Goal: Task Accomplishment & Management: Manage account settings

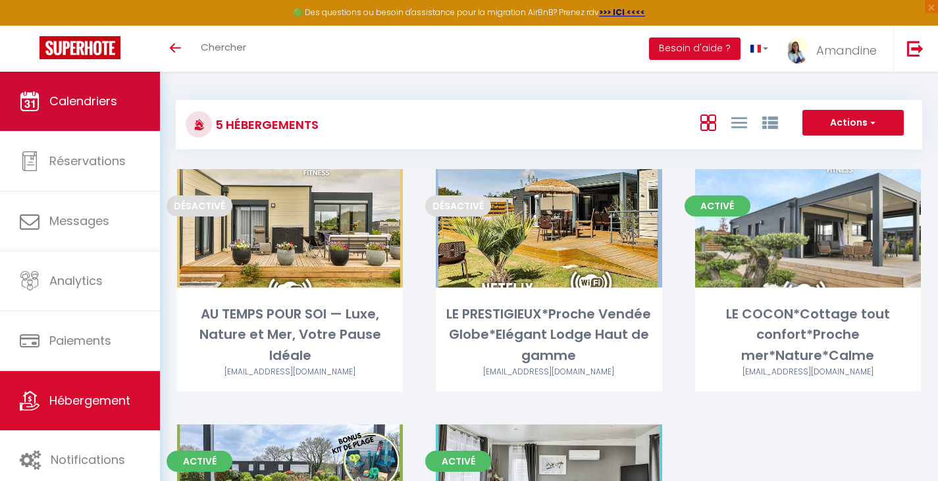
click at [80, 111] on link "Calendriers" at bounding box center [80, 101] width 160 height 59
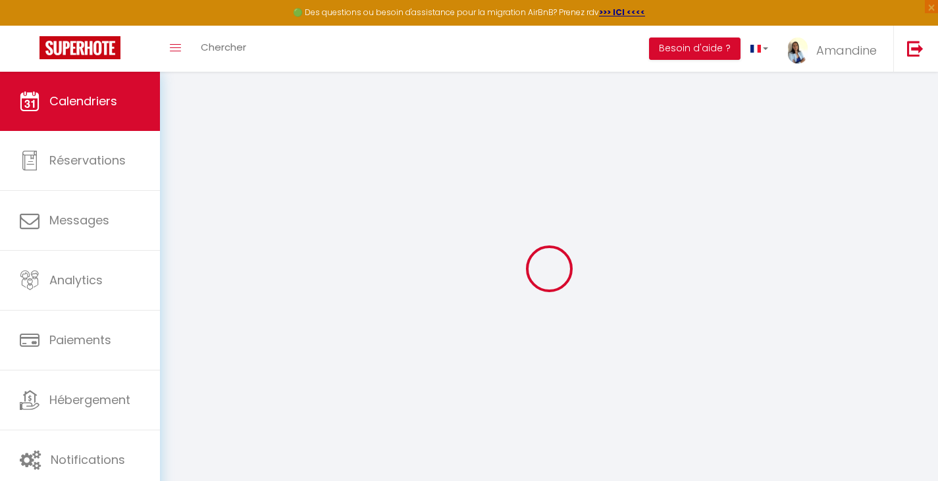
select select
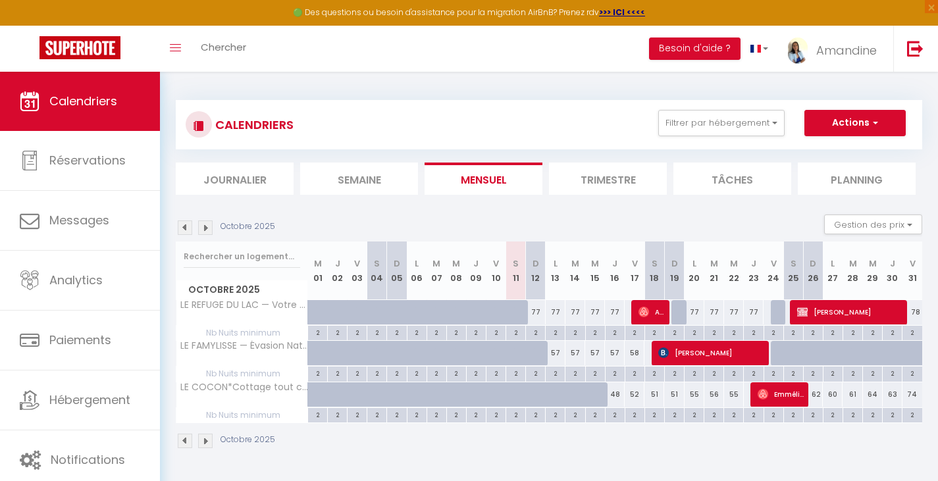
click at [834, 312] on span "Cécile Guittard" at bounding box center [849, 311] width 105 height 25
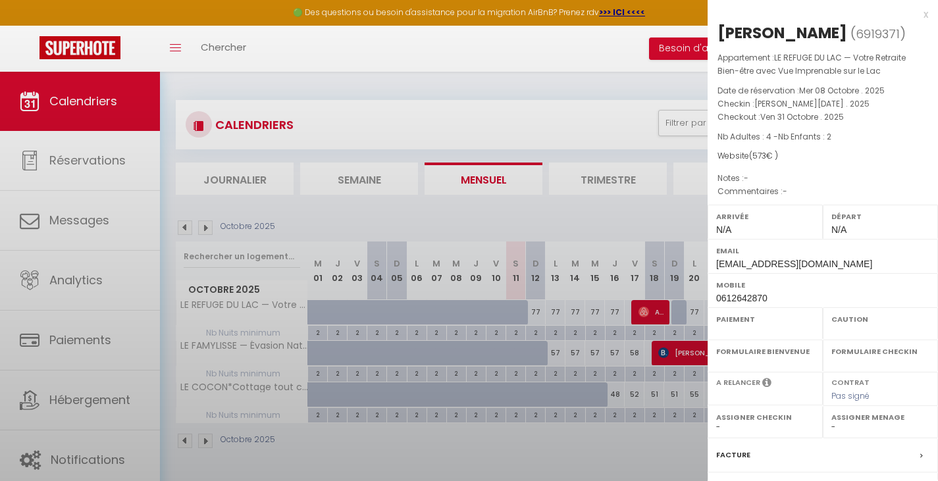
select select "OK"
select select "KO"
select select "0"
select select "1"
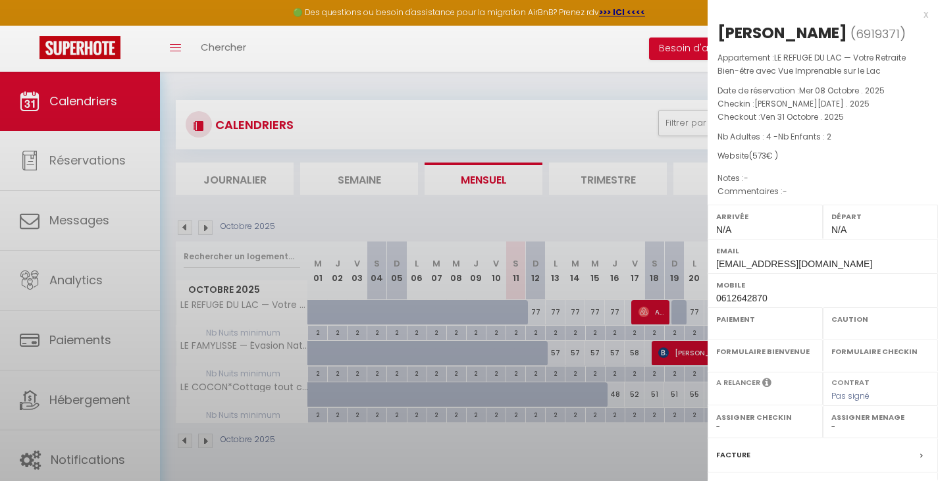
select select
select select "51415"
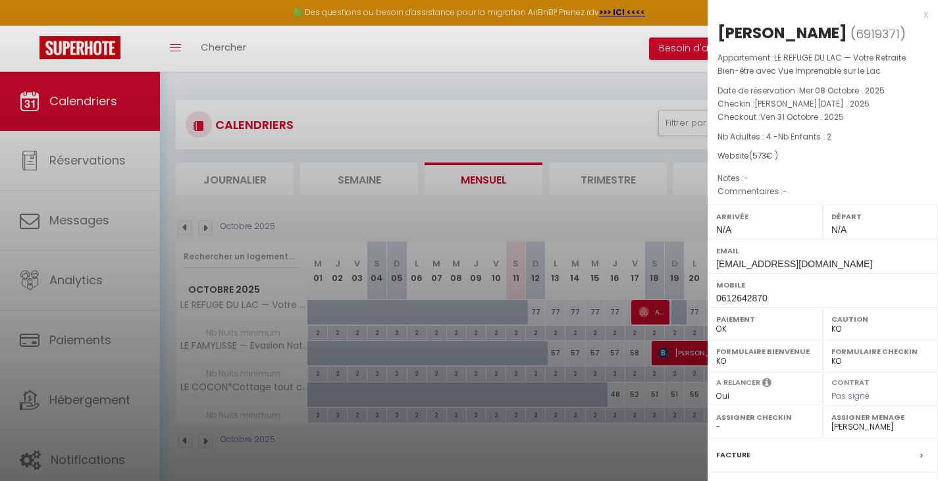
click at [917, 13] on div "x" at bounding box center [817, 15] width 220 height 16
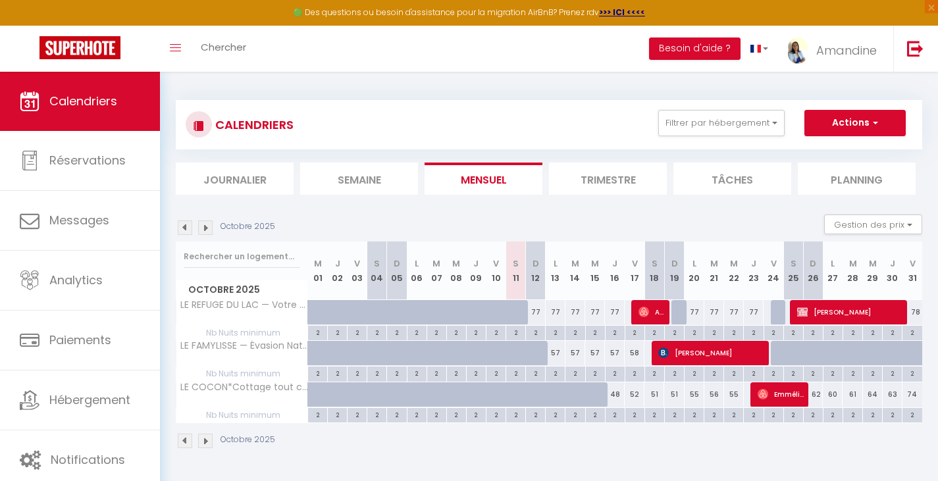
click at [824, 312] on span "Cécile Guittard" at bounding box center [849, 311] width 105 height 25
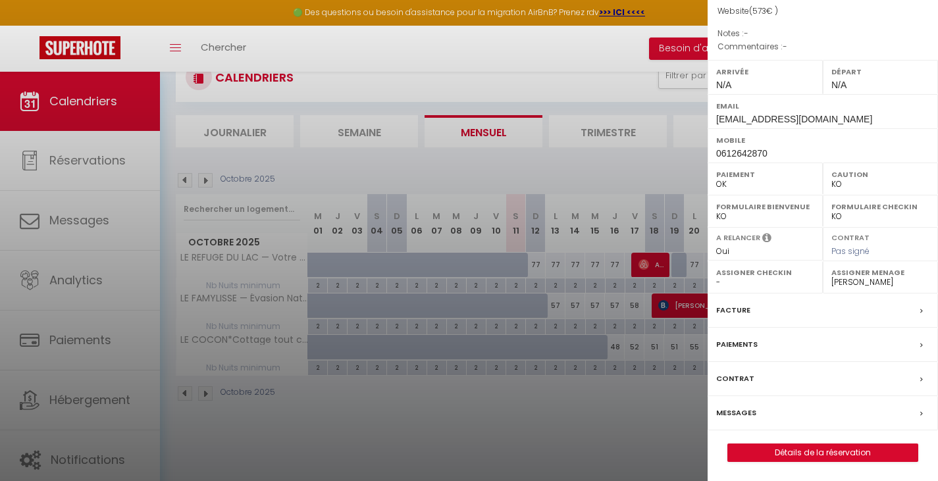
scroll to position [72, 0]
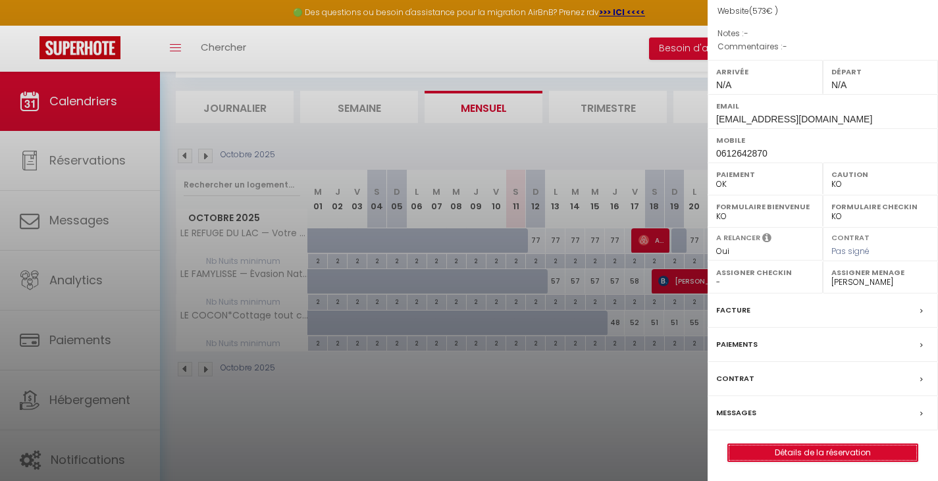
click at [805, 450] on link "Détails de la réservation" at bounding box center [823, 452] width 190 height 17
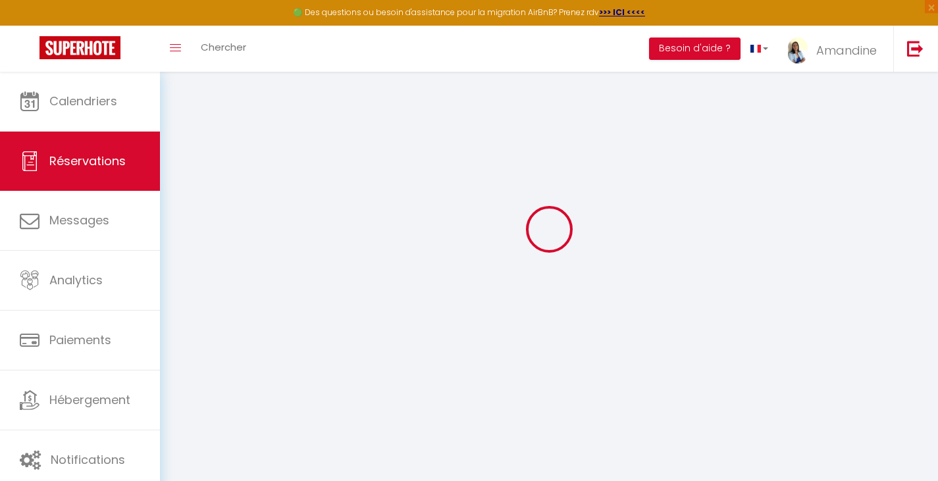
select select
checkbox input "false"
select select
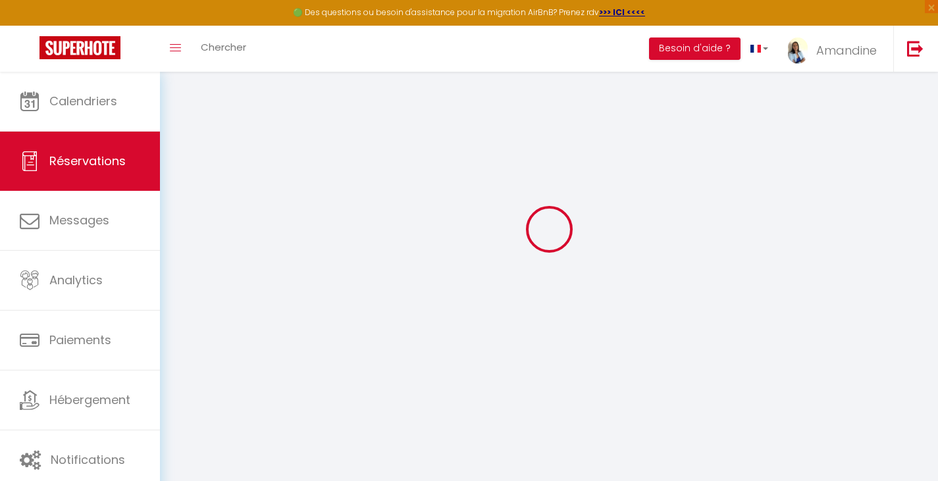
checkbox input "false"
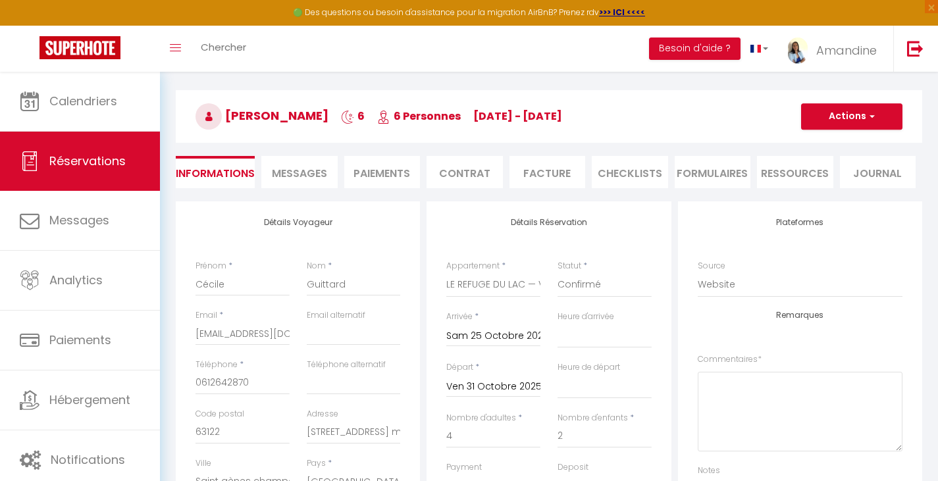
type input "75"
type input "36"
select select
checkbox input "false"
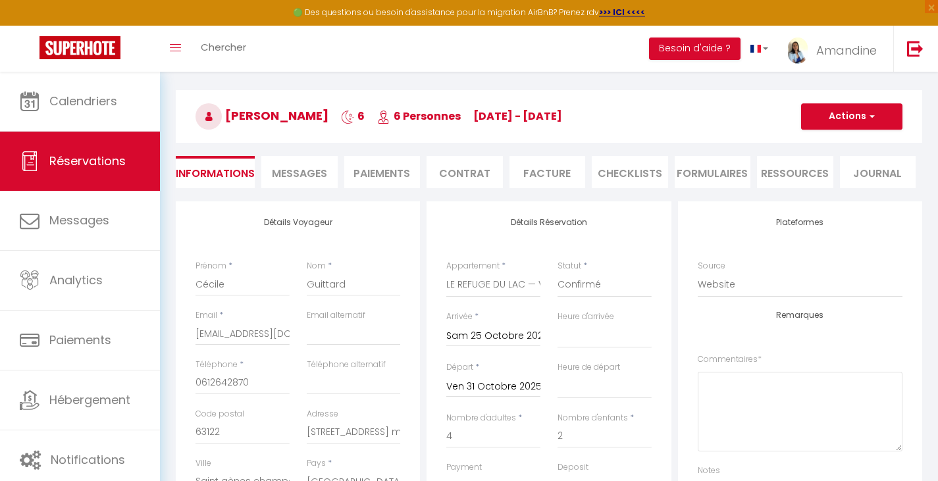
select select
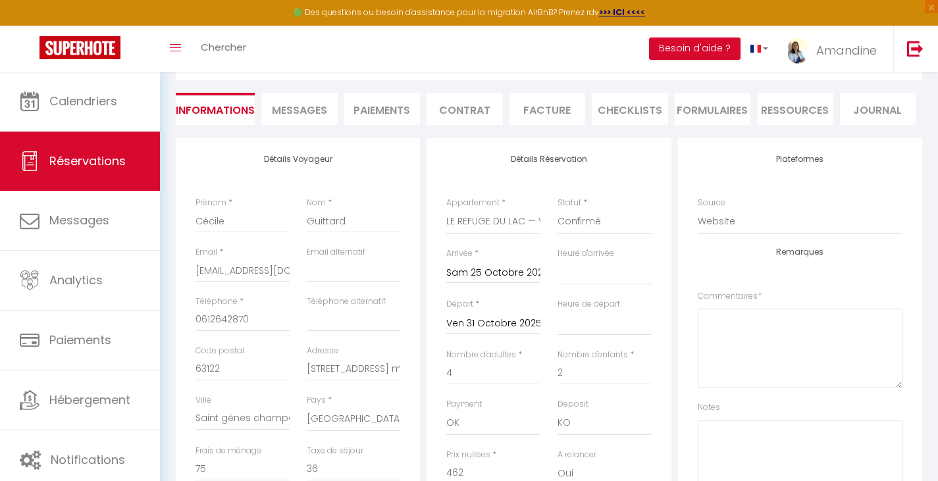
click at [383, 107] on li "Paiements" at bounding box center [382, 109] width 76 height 32
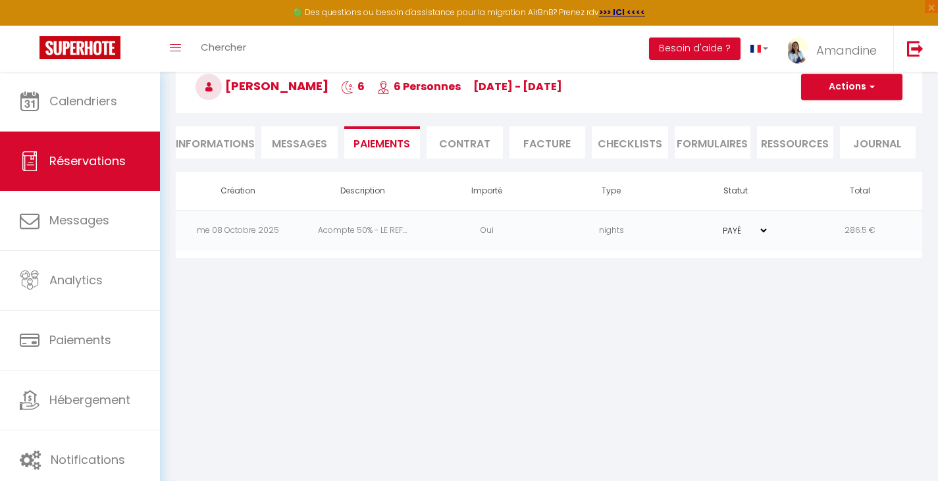
click at [551, 145] on li "Facture" at bounding box center [547, 142] width 76 height 32
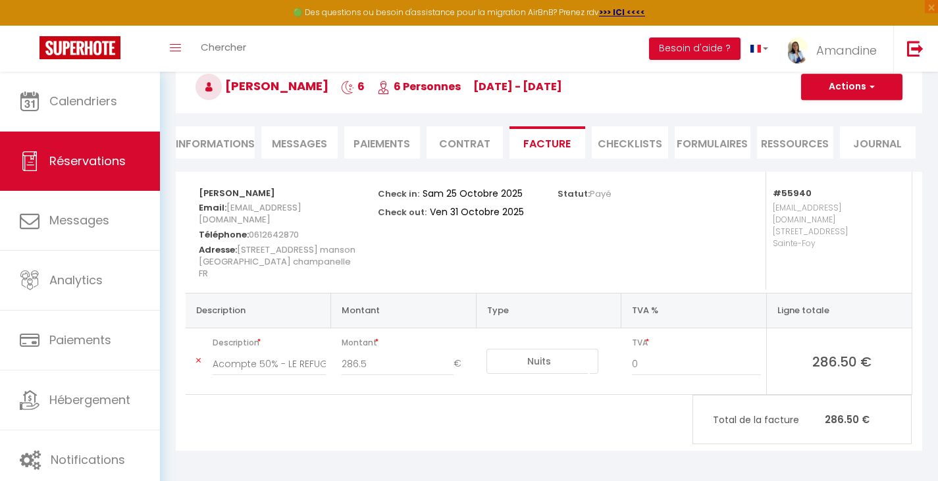
click at [377, 143] on li "Paiements" at bounding box center [382, 142] width 76 height 32
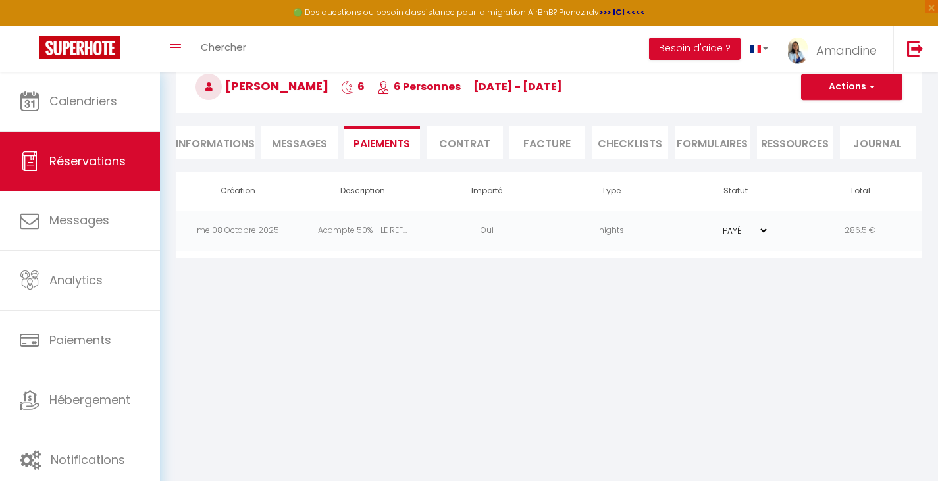
click at [542, 148] on li "Facture" at bounding box center [547, 142] width 76 height 32
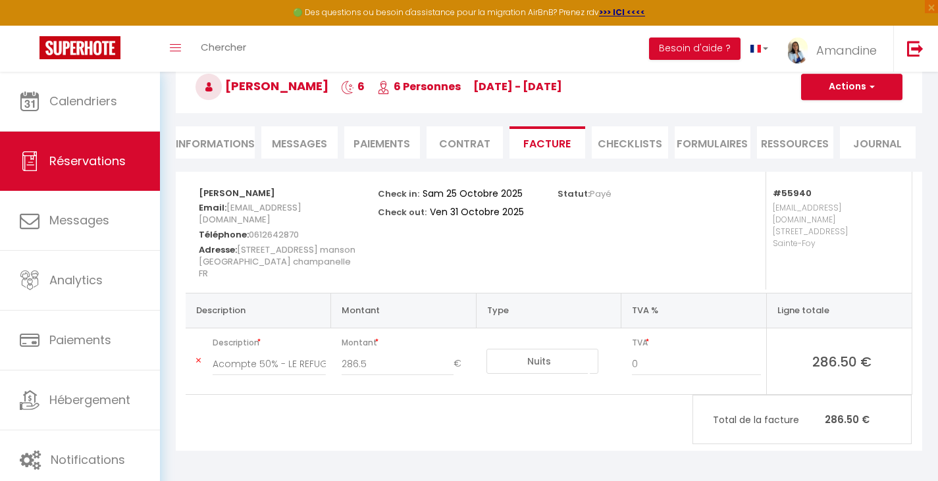
click at [372, 142] on li "Paiements" at bounding box center [382, 142] width 76 height 32
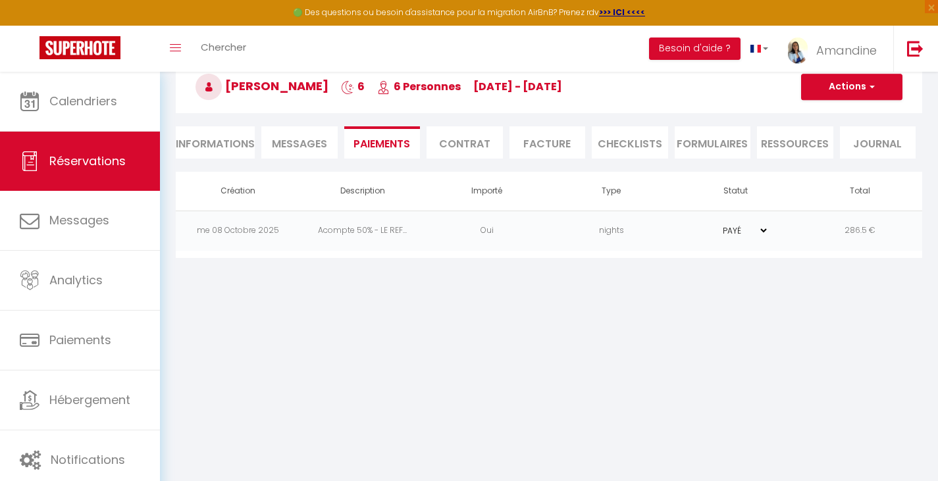
click at [848, 84] on button "Actions" at bounding box center [851, 87] width 101 height 26
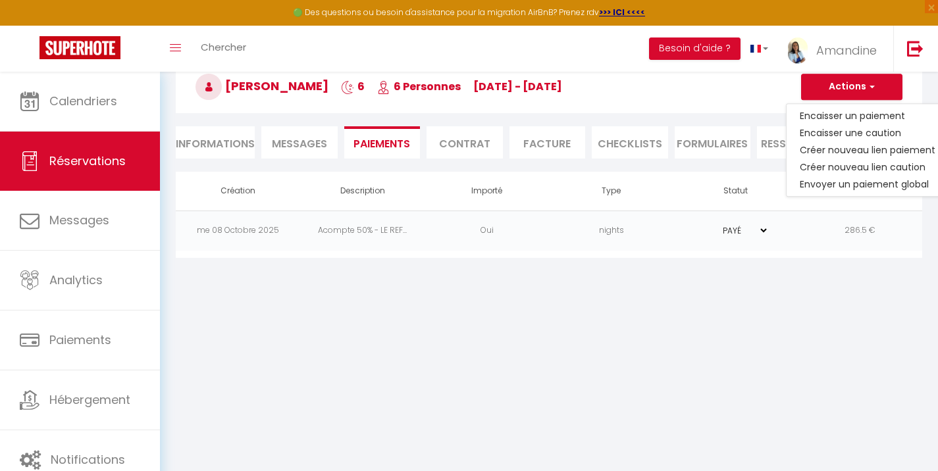
click at [840, 84] on button "Actions" at bounding box center [851, 87] width 101 height 26
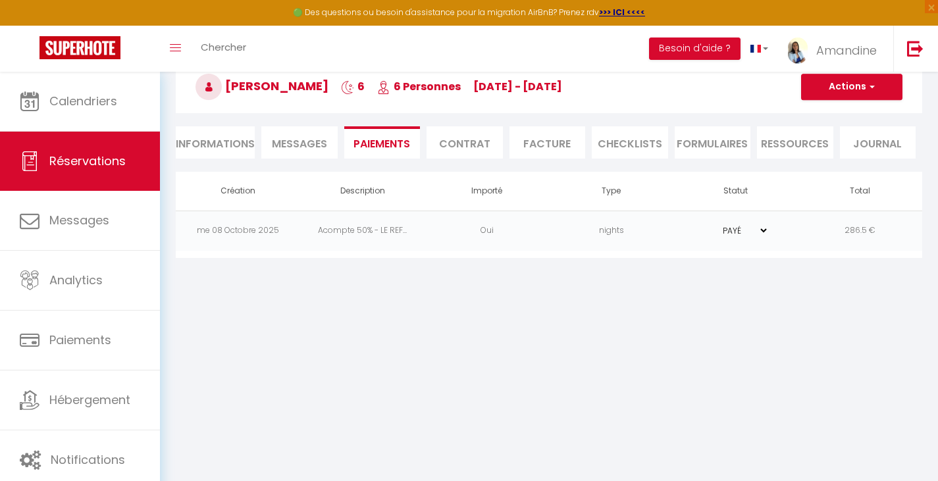
click at [469, 137] on li "Contrat" at bounding box center [464, 142] width 76 height 32
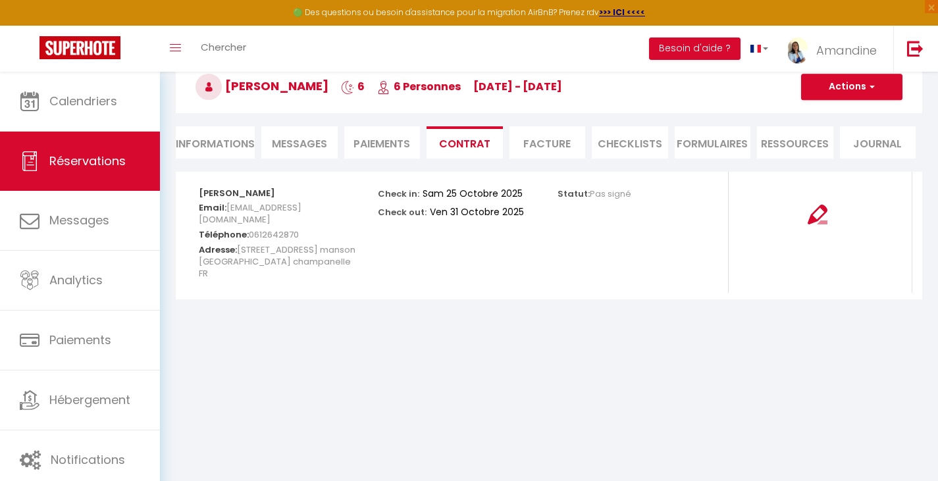
click at [534, 147] on li "Facture" at bounding box center [547, 142] width 76 height 32
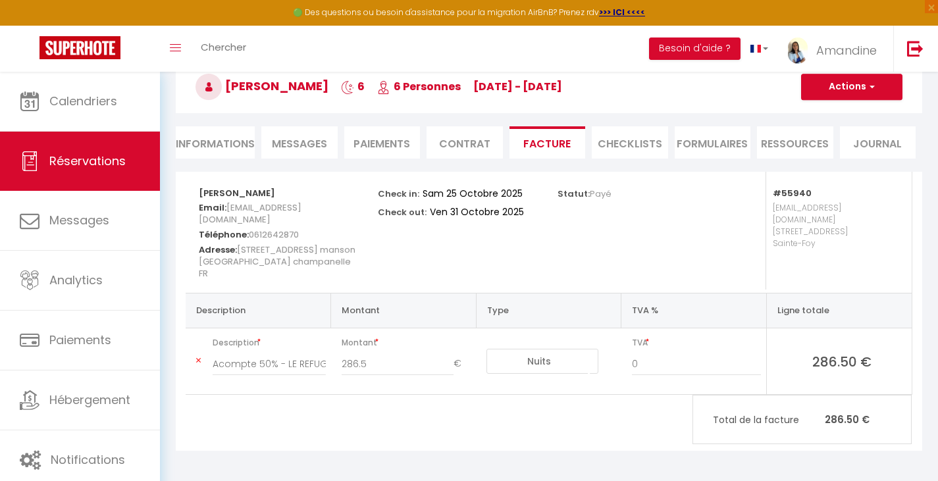
click at [870, 94] on button "Actions" at bounding box center [851, 87] width 101 height 26
click at [385, 140] on li "Paiements" at bounding box center [382, 142] width 76 height 32
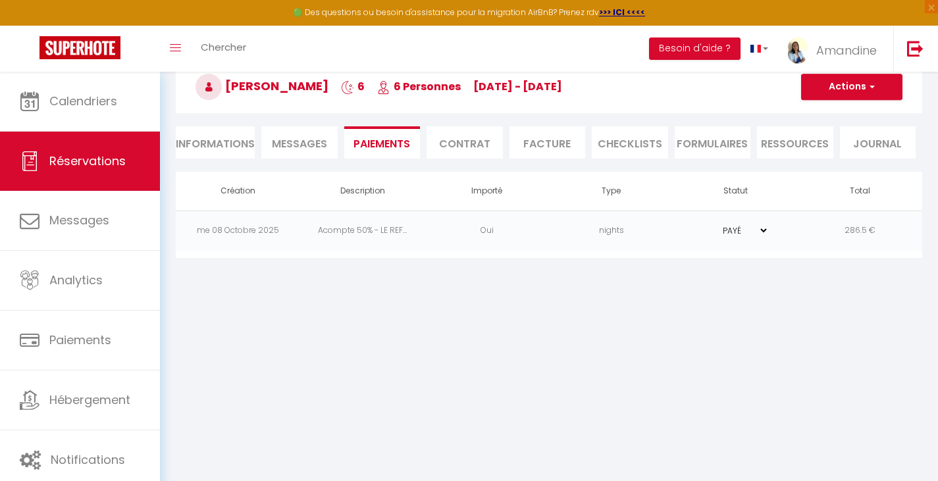
click at [851, 84] on button "Actions" at bounding box center [851, 87] width 101 height 26
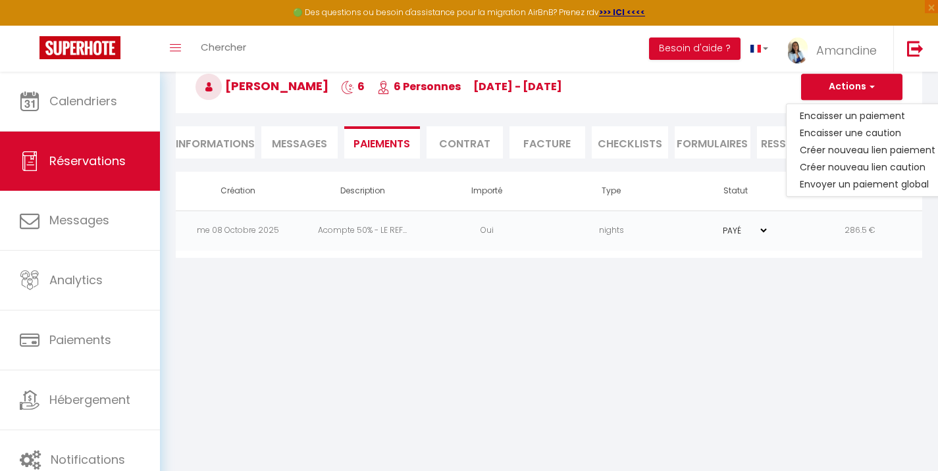
click at [293, 142] on span "Messages" at bounding box center [299, 143] width 55 height 15
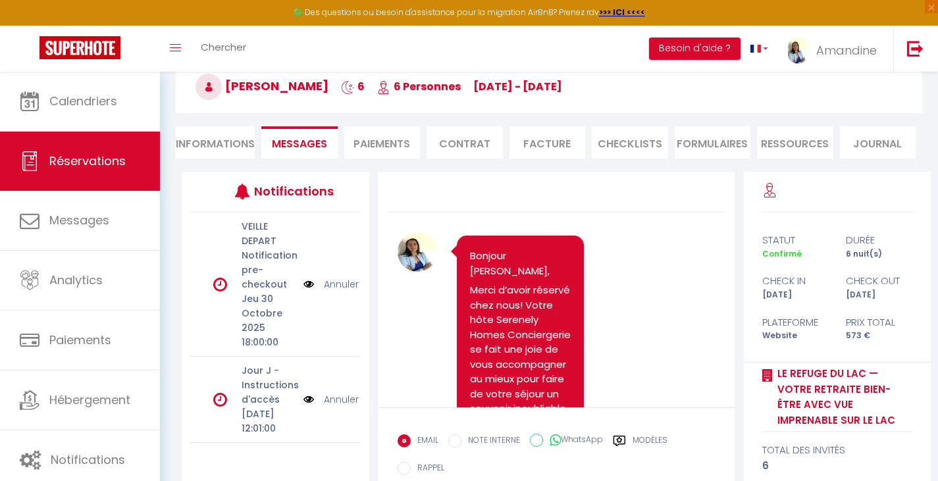
click at [193, 144] on li "Informations" at bounding box center [215, 142] width 79 height 32
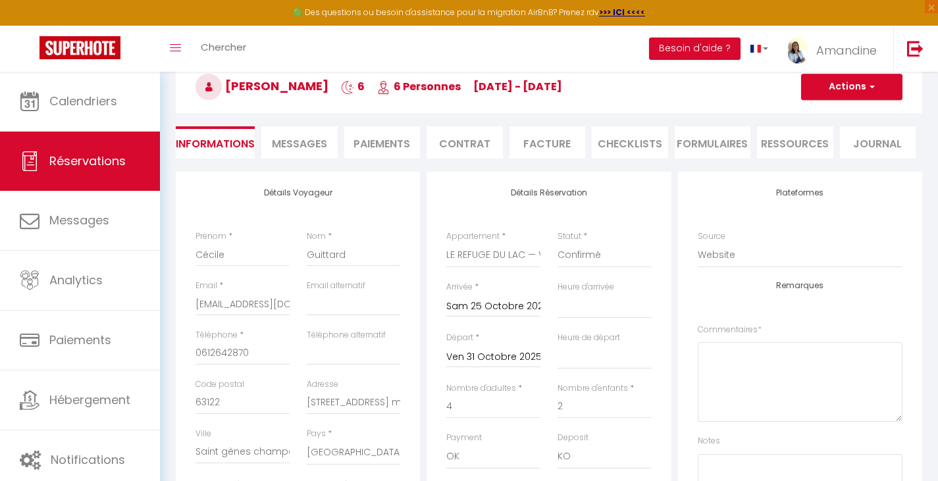
select select
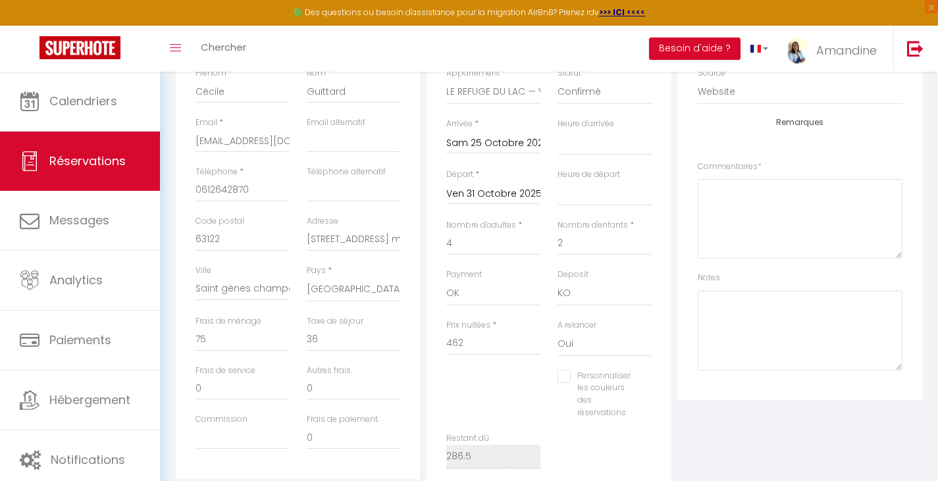
scroll to position [209, 0]
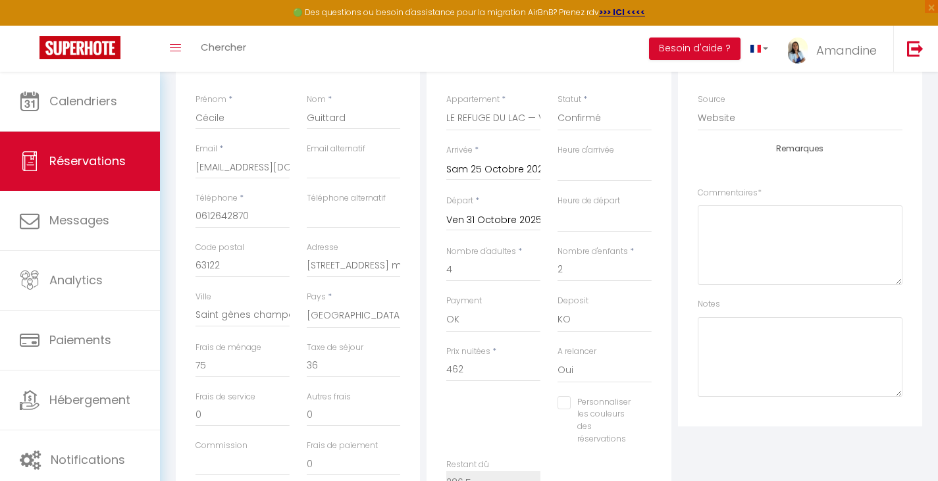
click at [470, 170] on input "Sam 25 Octobre 2025" at bounding box center [493, 169] width 94 height 17
click at [557, 157] on select "00:00 00:30 01:00 01:30 02:00 02:30 03:00 03:30 04:00 04:30 05:00 05:30 06:00 0…" at bounding box center [604, 169] width 94 height 25
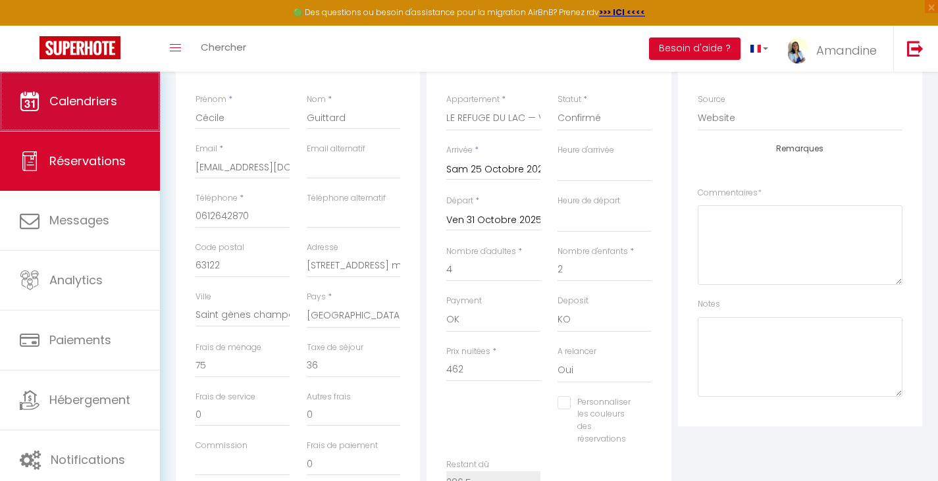
click at [103, 102] on span "Calendriers" at bounding box center [83, 101] width 68 height 16
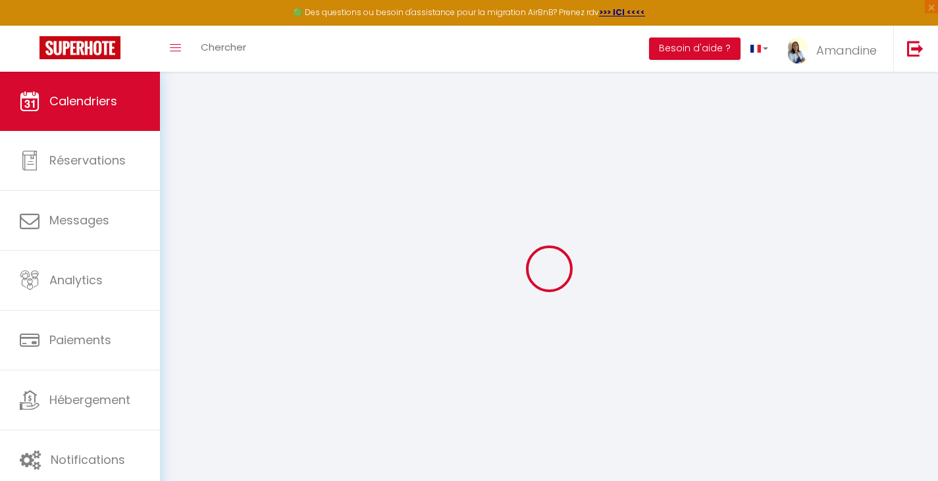
select select
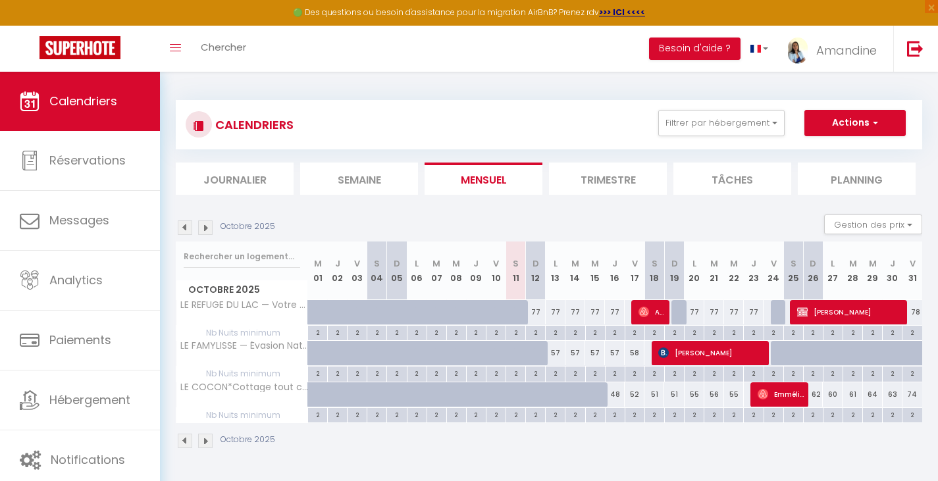
click at [776, 317] on div at bounding box center [781, 312] width 20 height 25
type input "77"
select select "1"
type input "Ven 24 Octobre 2025"
type input "Sam 25 Octobre 2025"
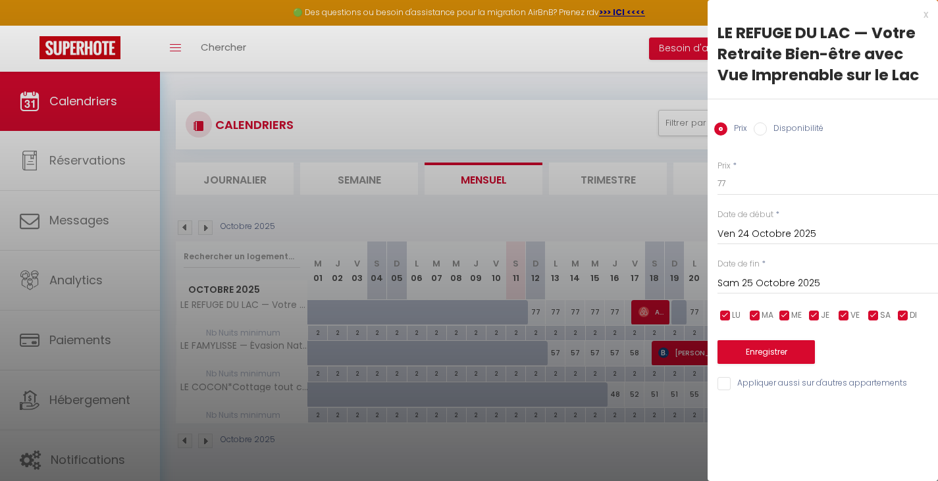
click at [763, 129] on input "Disponibilité" at bounding box center [759, 128] width 13 height 13
radio input "true"
radio input "false"
click at [778, 354] on button "Enregistrer" at bounding box center [765, 354] width 97 height 24
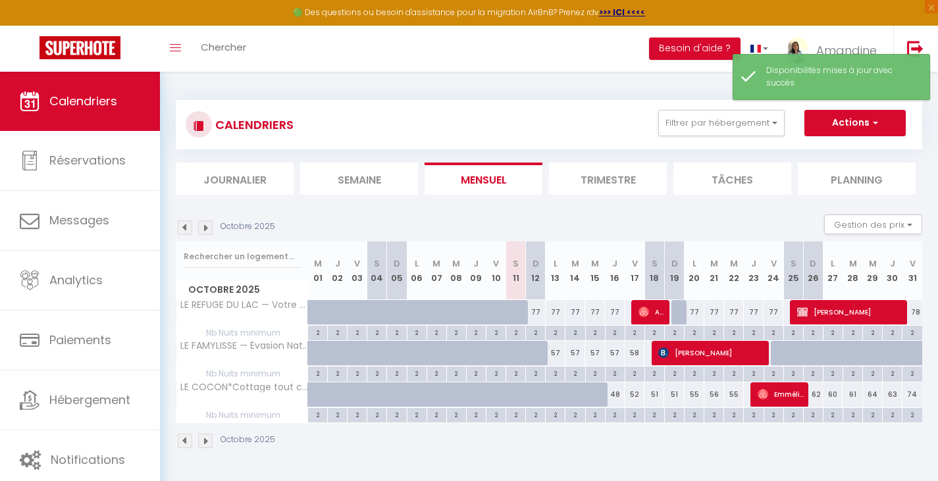
click at [842, 313] on span "Cécile Guittard" at bounding box center [849, 311] width 105 height 25
select select "OK"
select select "KO"
select select "0"
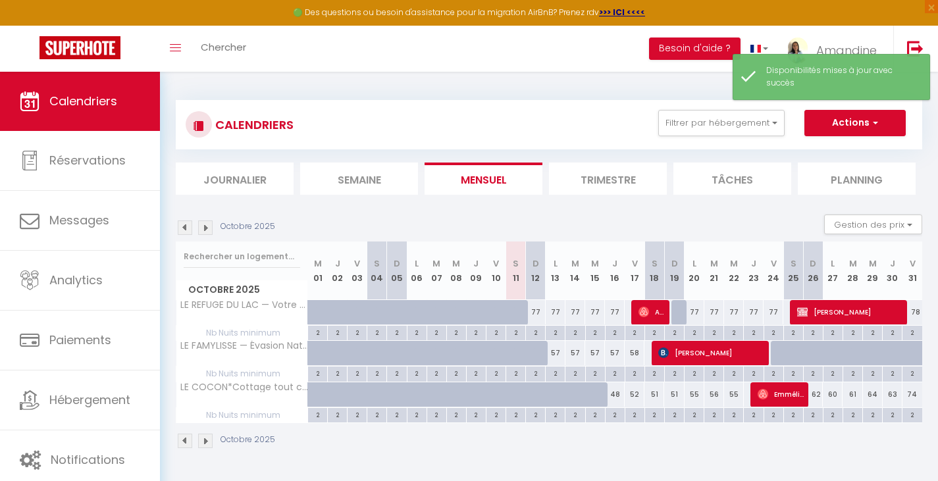
select select "1"
select select
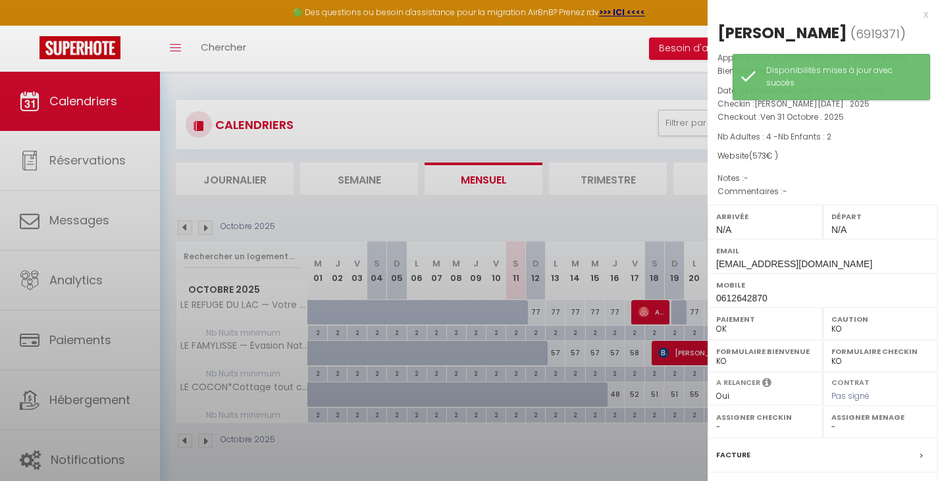
select select "51415"
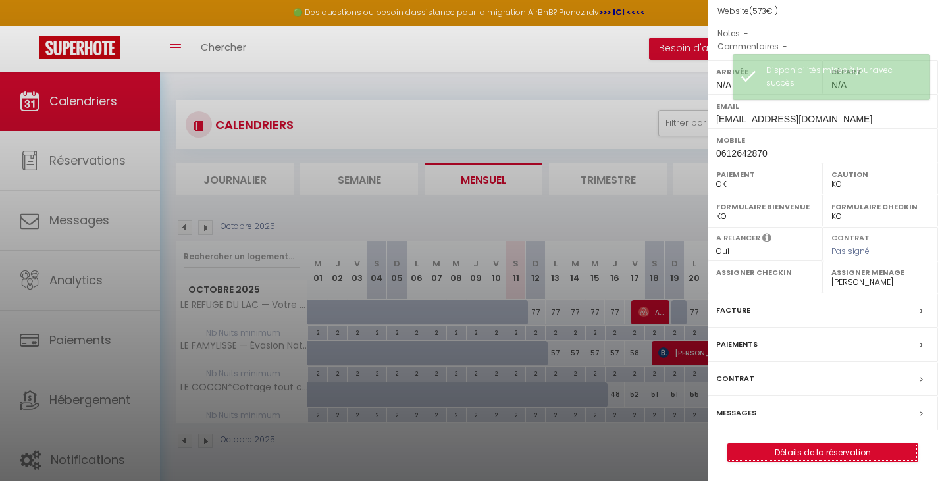
click at [802, 448] on link "Détails de la réservation" at bounding box center [823, 452] width 190 height 17
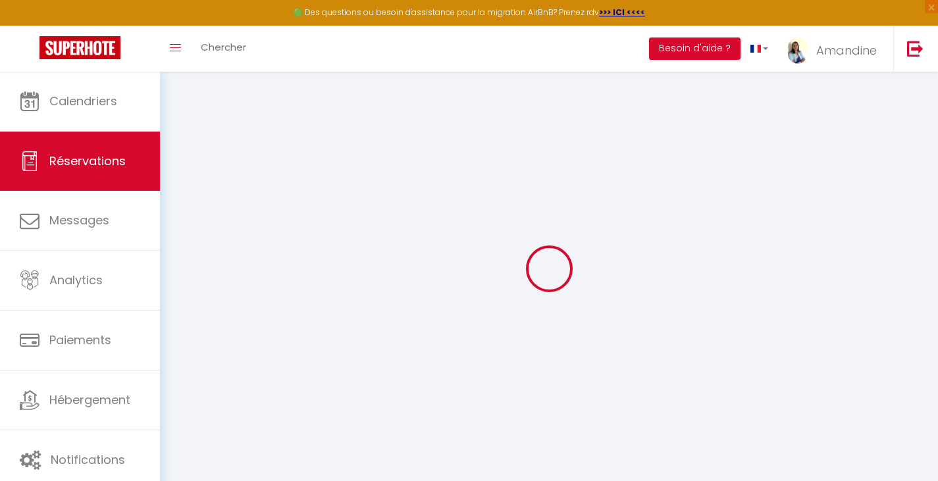
select select
select select "12"
select select "14"
checkbox input "false"
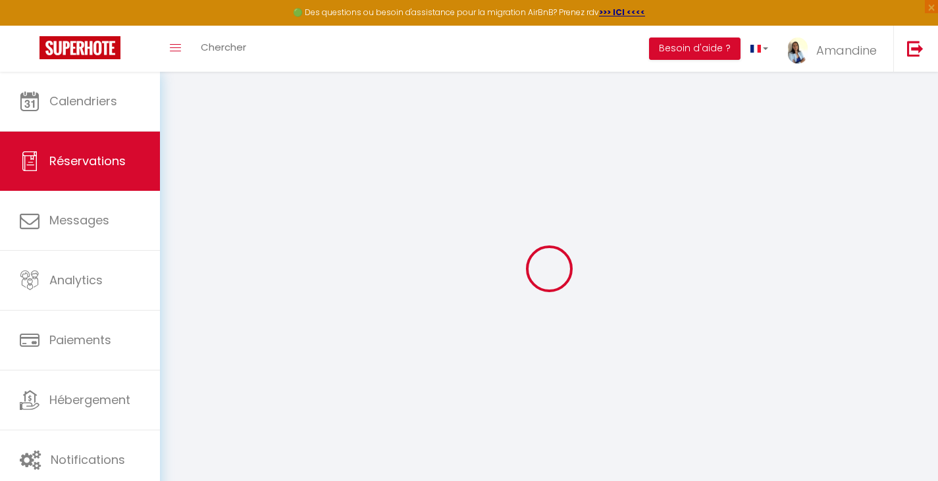
select select
checkbox input "false"
select select
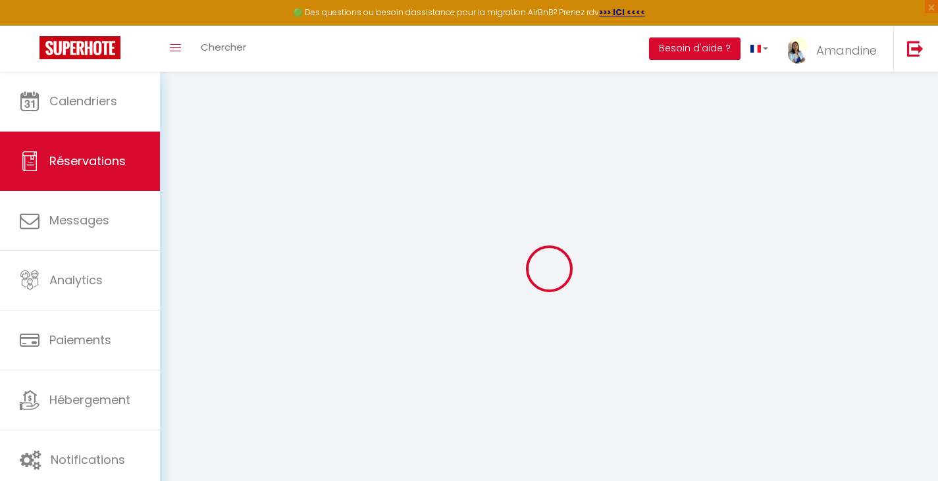
checkbox input "false"
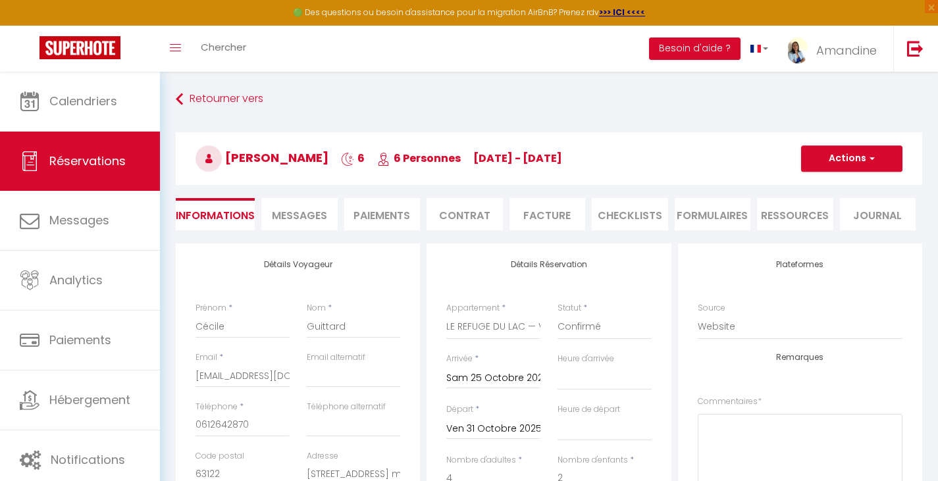
type input "75"
type input "36"
select select
checkbox input "false"
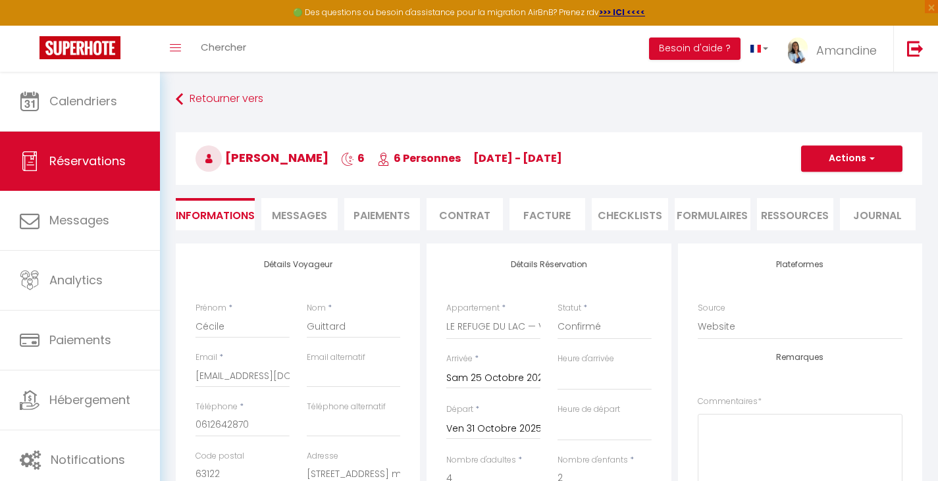
select select
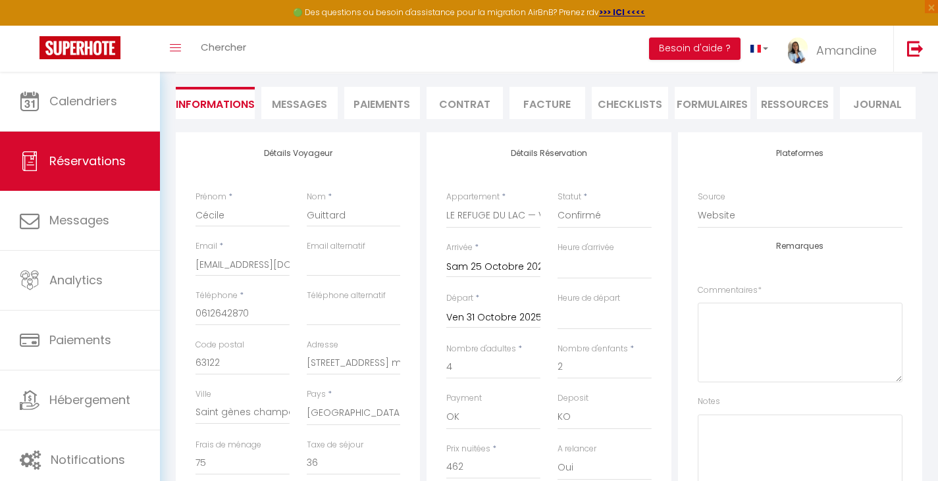
scroll to position [116, 0]
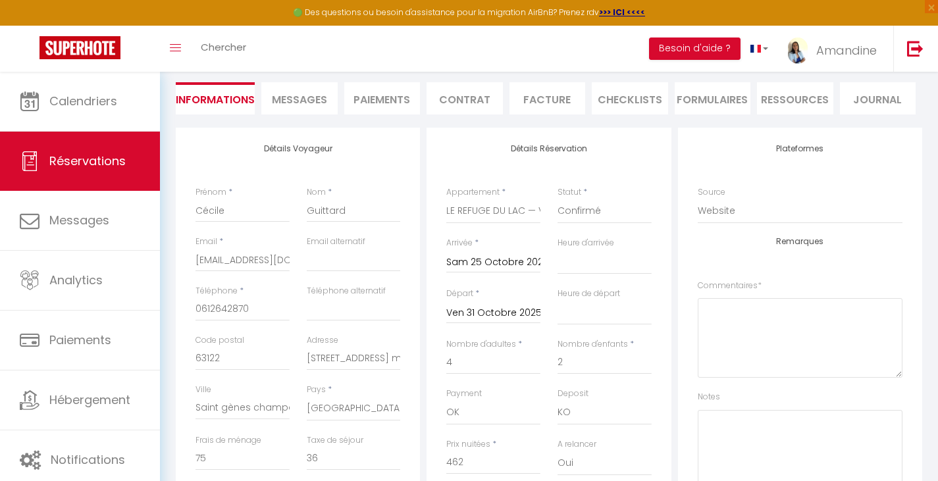
click at [471, 263] on input "Sam 25 Octobre 2025" at bounding box center [493, 262] width 94 height 17
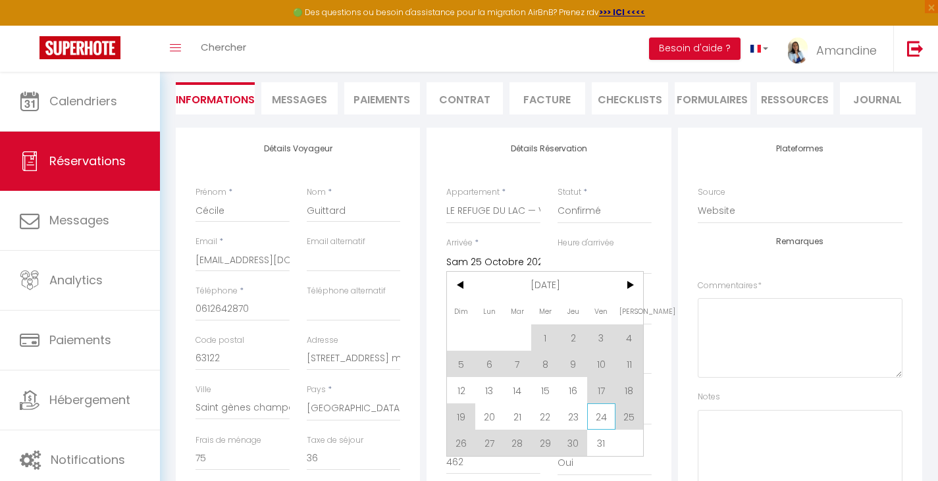
click at [603, 416] on span "24" at bounding box center [601, 416] width 28 height 26
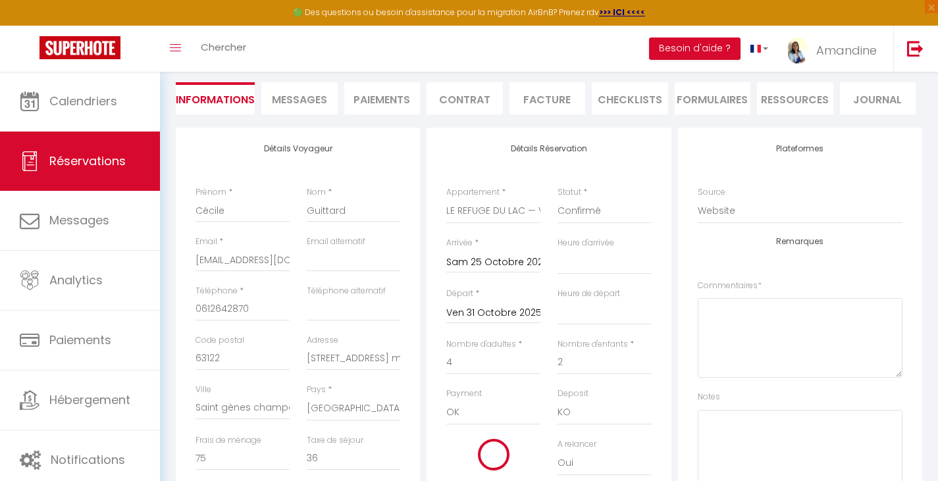
type input "42"
type input "Ven 24 Octobre 2025"
select select
type input "539"
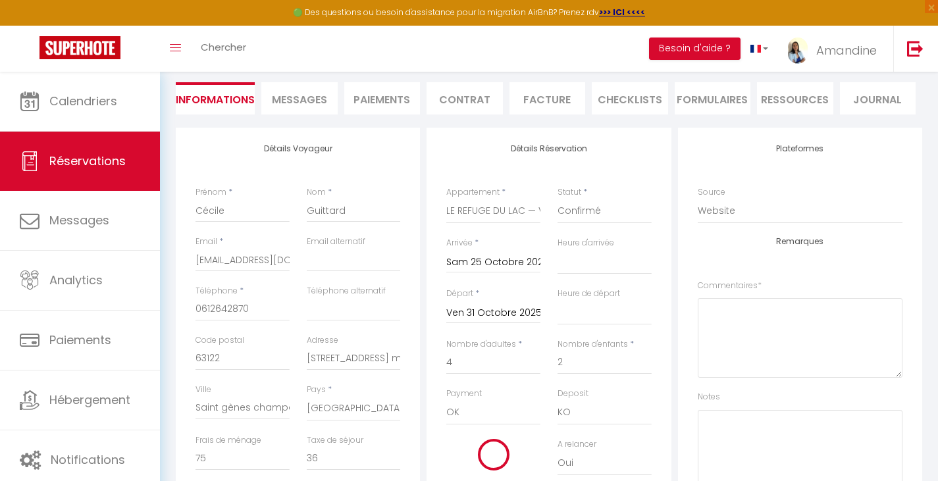
checkbox input "false"
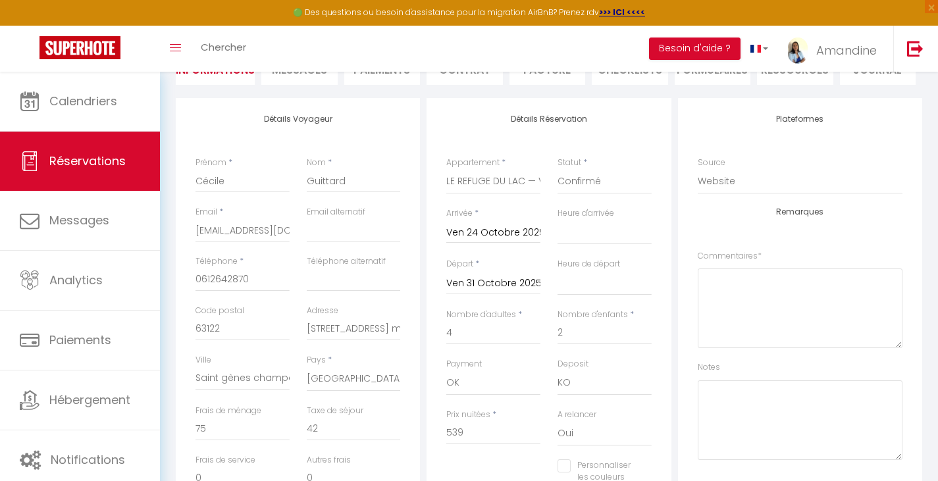
scroll to position [0, 0]
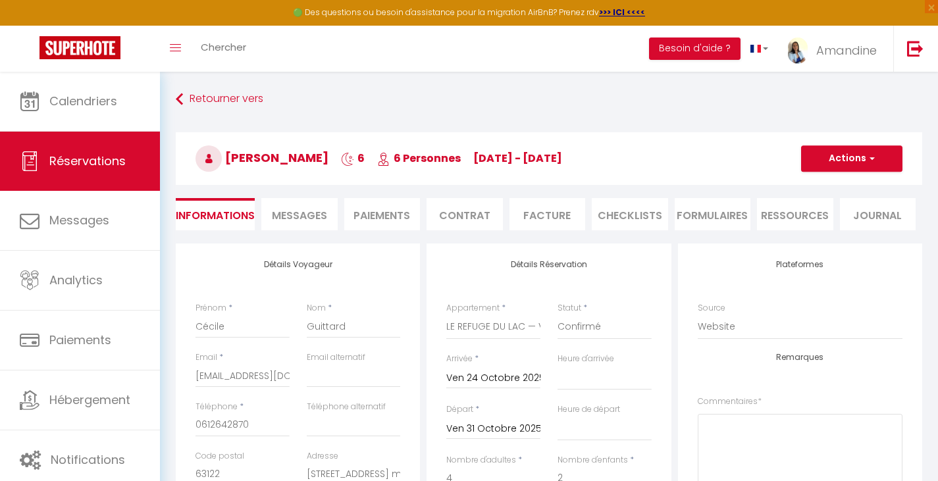
click at [849, 158] on button "Actions" at bounding box center [851, 158] width 101 height 26
click at [815, 189] on link "Enregistrer" at bounding box center [838, 187] width 104 height 17
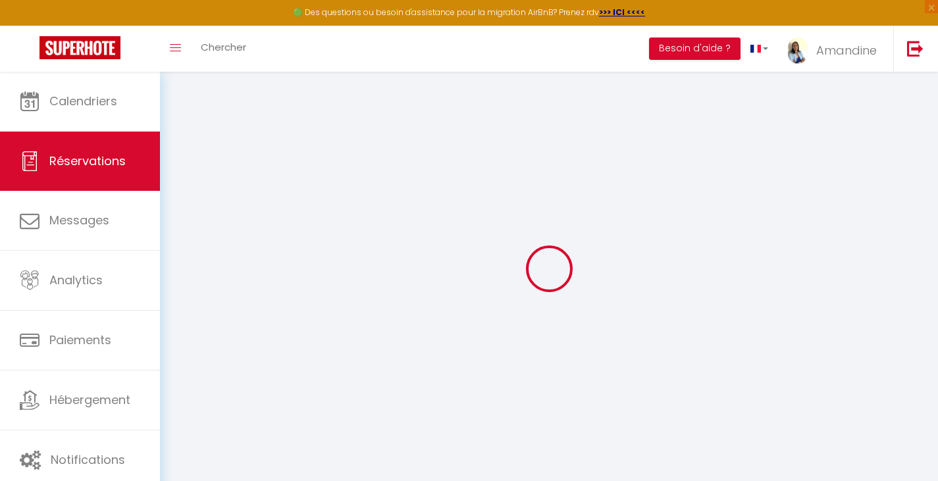
select select "not_cancelled"
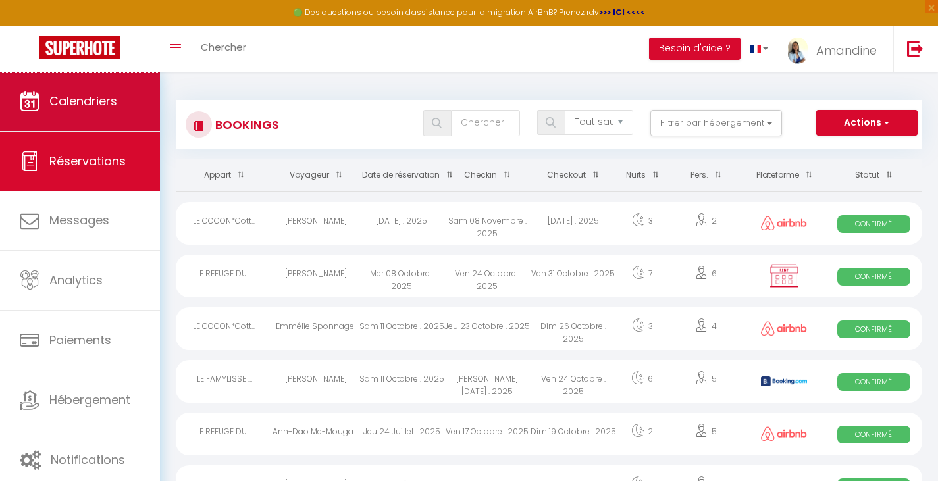
click at [88, 98] on span "Calendriers" at bounding box center [83, 101] width 68 height 16
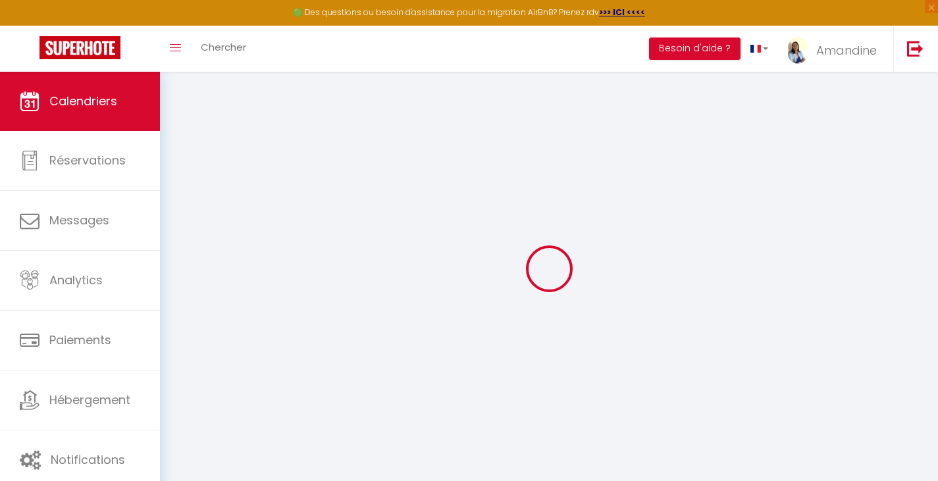
select select
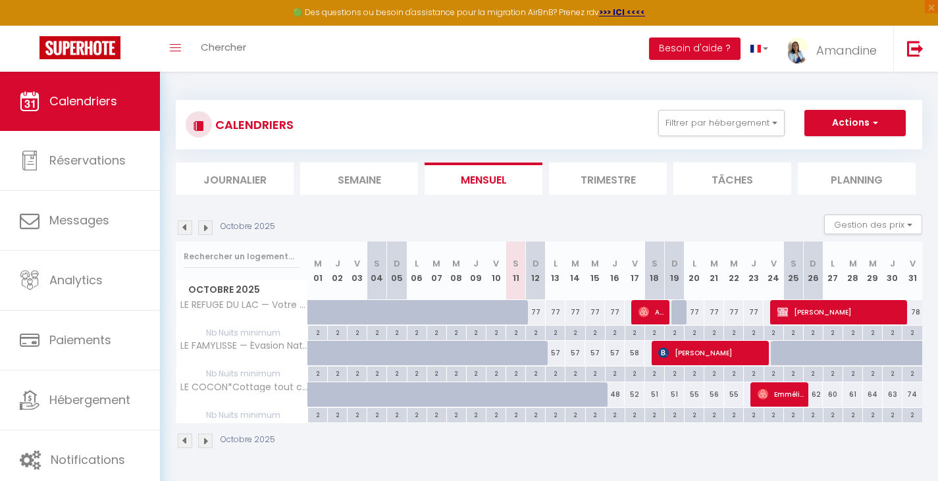
click at [827, 312] on span "Cécile Guittard" at bounding box center [839, 311] width 125 height 25
select select "OK"
select select "KO"
select select "0"
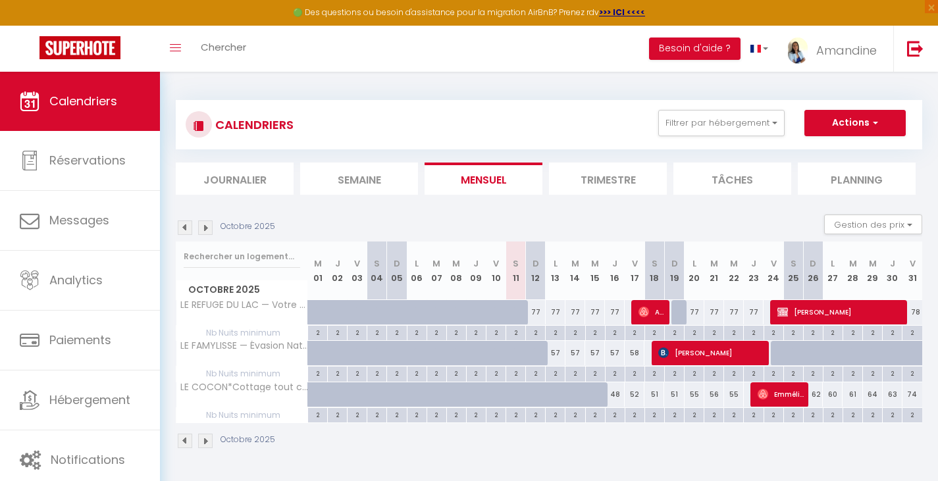
select select "1"
select select
select select "51415"
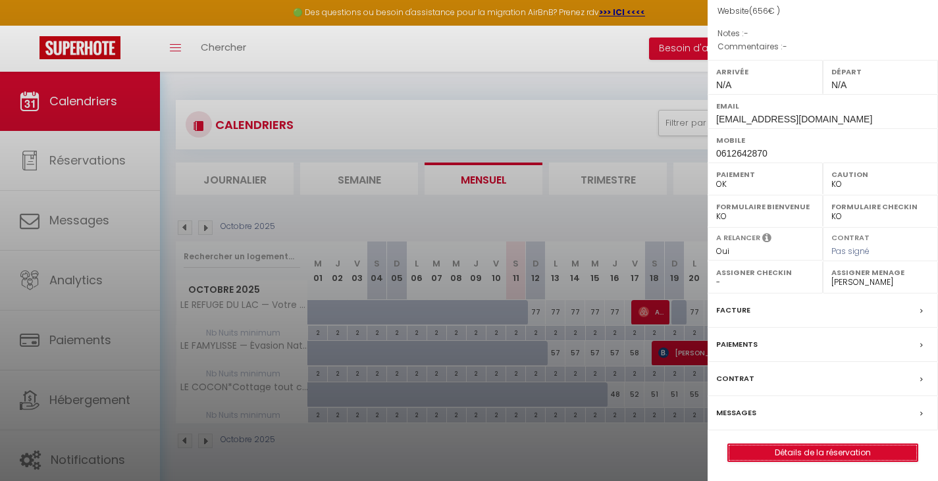
click at [804, 455] on link "Détails de la réservation" at bounding box center [823, 452] width 190 height 17
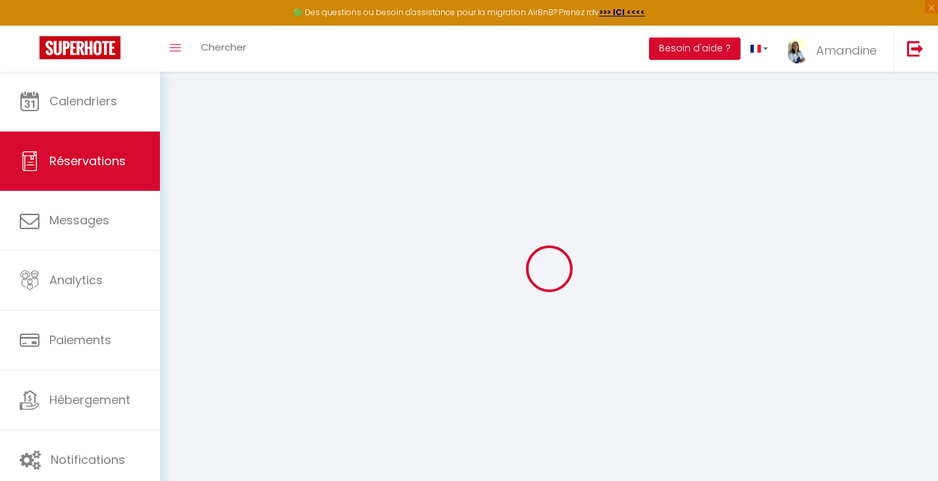
select select
checkbox input "false"
select select
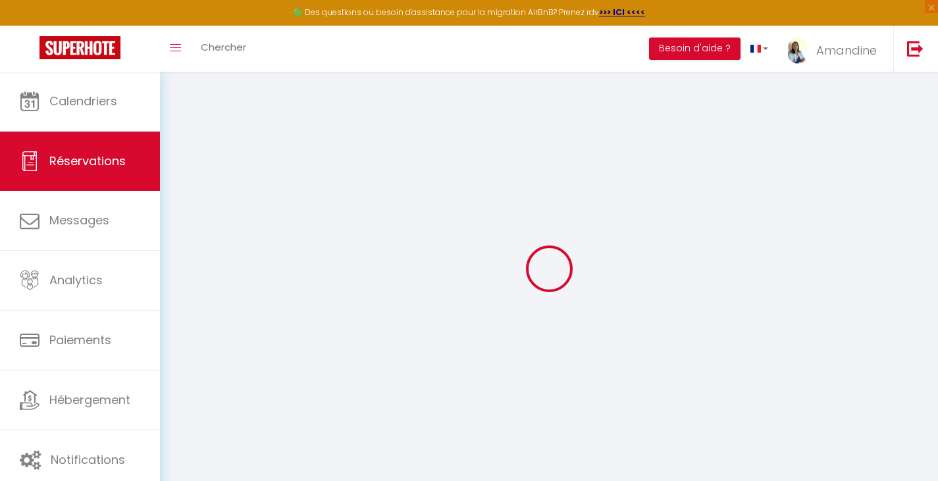
checkbox input "false"
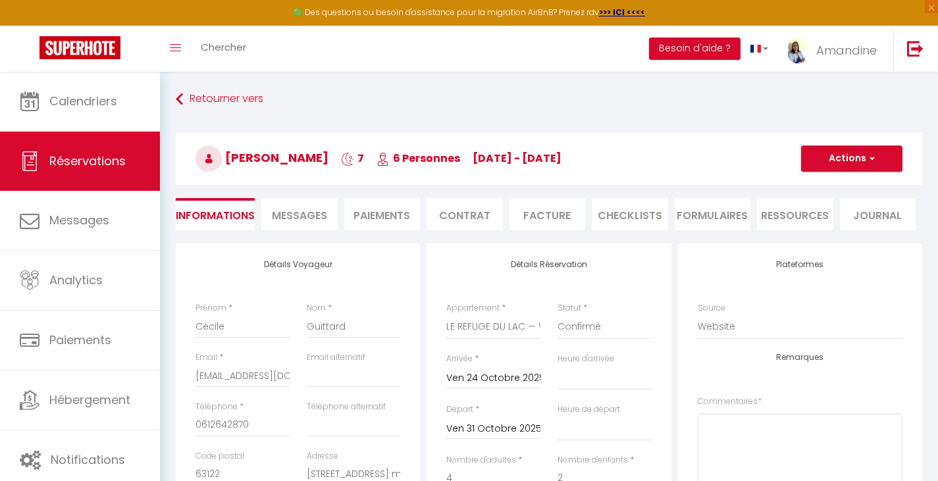
type input "75"
type input "42"
select select
checkbox input "false"
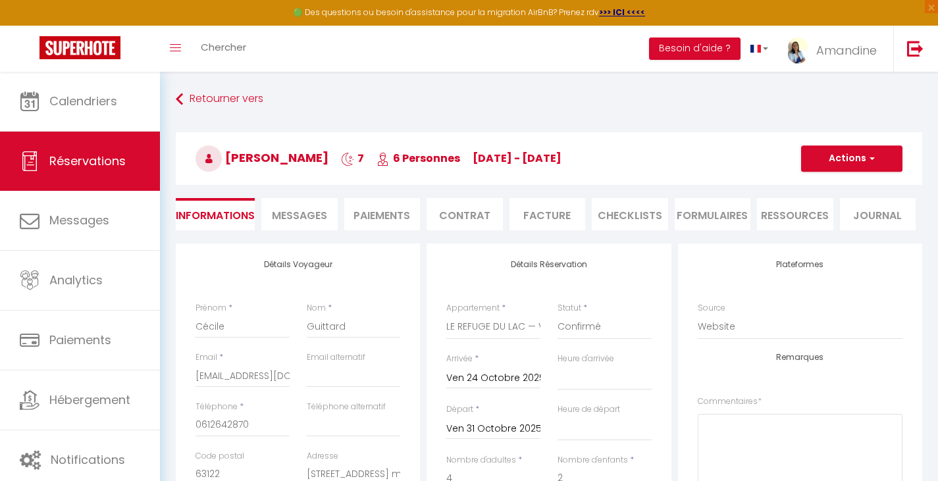
select select
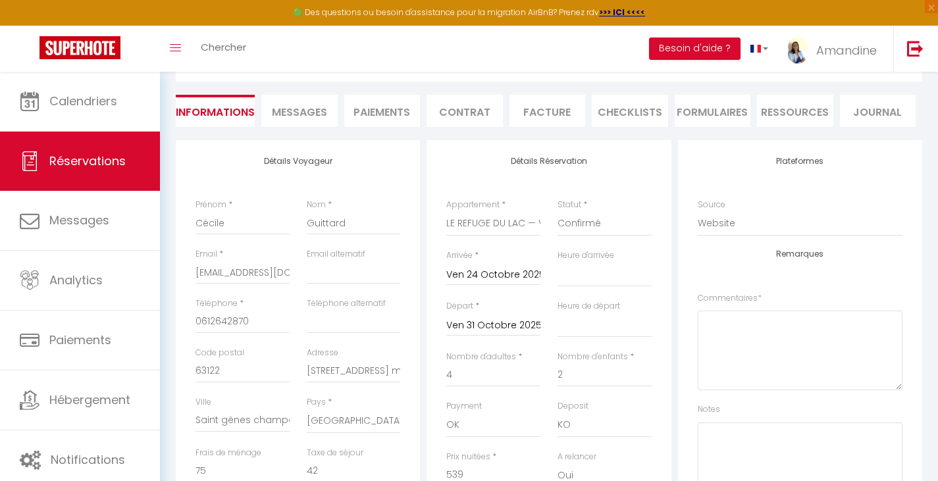
scroll to position [105, 0]
click at [557, 260] on select "00:00 00:30 01:00 01:30 02:00 02:30 03:00 03:30 04:00 04:30 05:00 05:30 06:00 0…" at bounding box center [604, 272] width 94 height 25
select select "16:00"
click at [0, 0] on option "16:00" at bounding box center [0, 0] width 0 height 0
select select
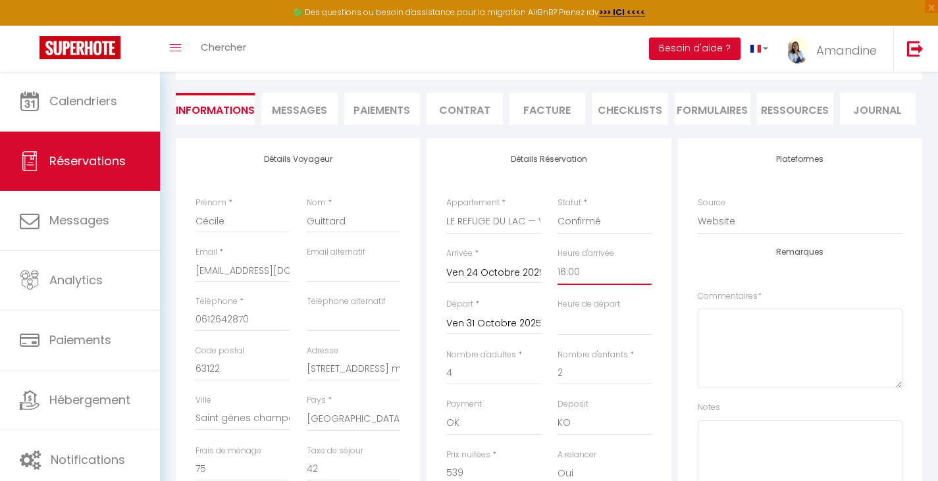
checkbox input "false"
click at [557, 311] on select "00:00 00:30 01:00 01:30 02:00 02:30 03:00 03:30 04:00 04:30 05:00 05:30 06:00 0…" at bounding box center [604, 323] width 94 height 25
select select "10:00"
click at [0, 0] on option "10:00" at bounding box center [0, 0] width 0 height 0
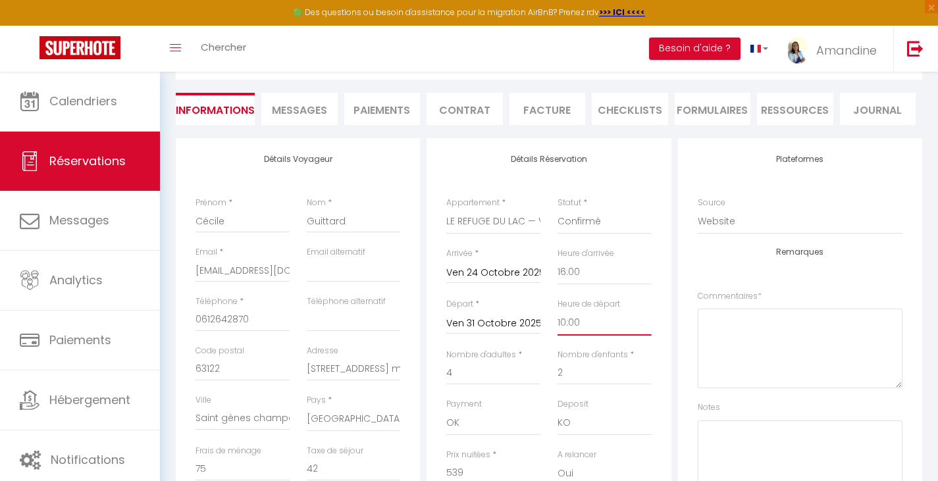
checkbox input "false"
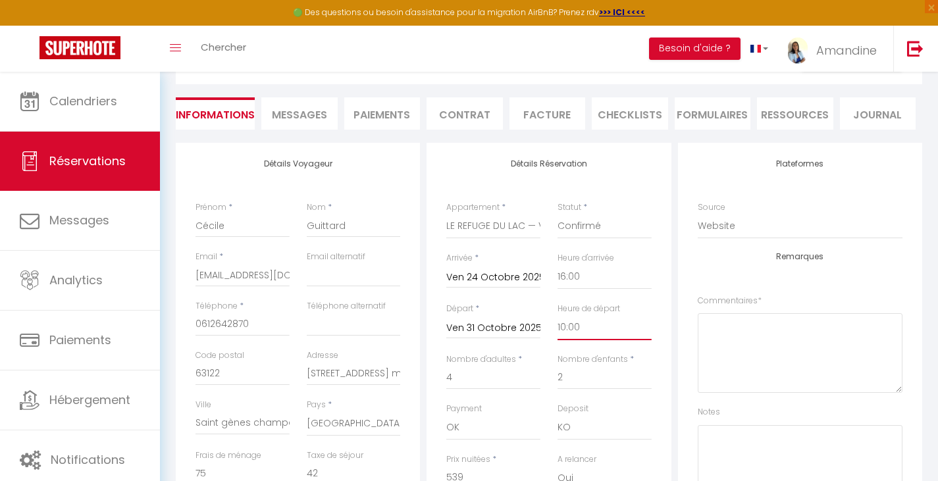
scroll to position [84, 0]
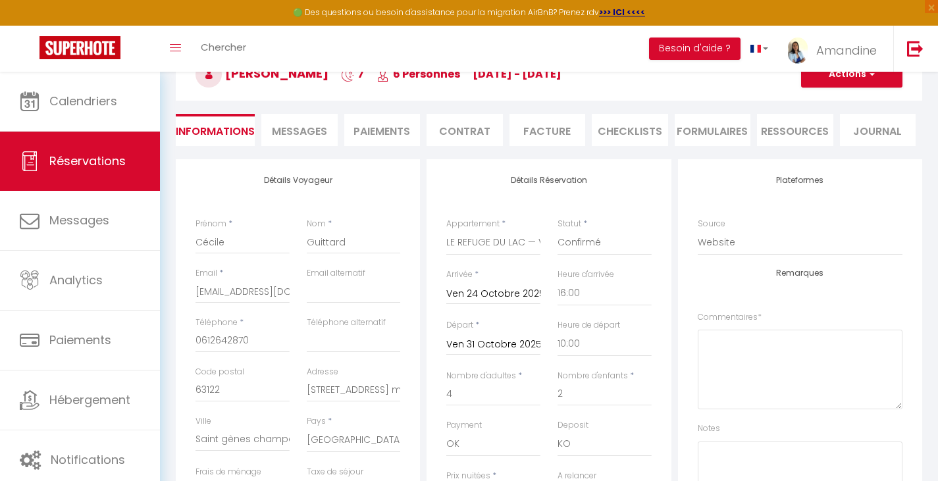
click at [851, 80] on button "Actions" at bounding box center [851, 74] width 101 height 26
click at [827, 102] on link "Enregistrer" at bounding box center [838, 103] width 104 height 17
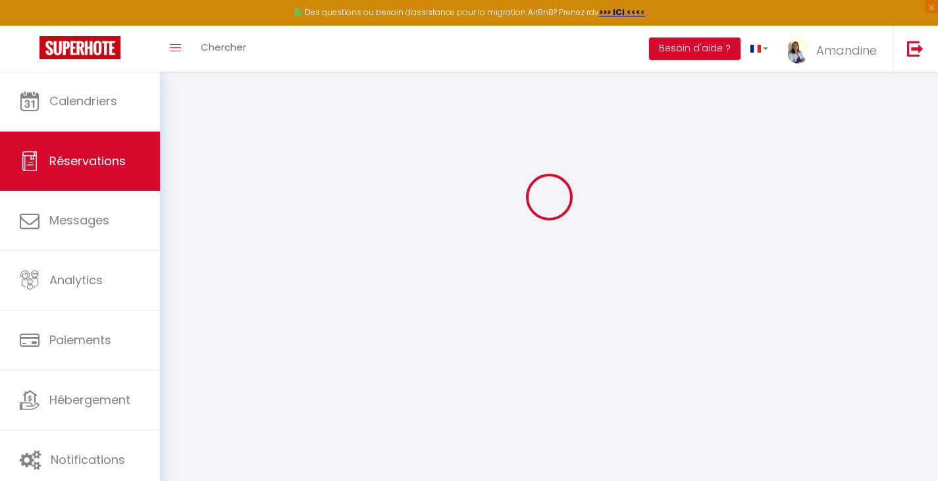
select select "not_cancelled"
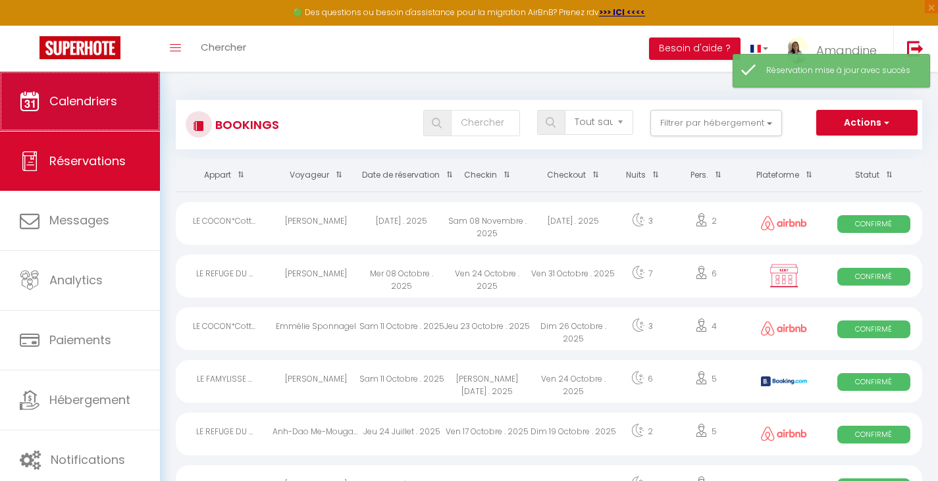
click at [71, 86] on link "Calendriers" at bounding box center [80, 101] width 160 height 59
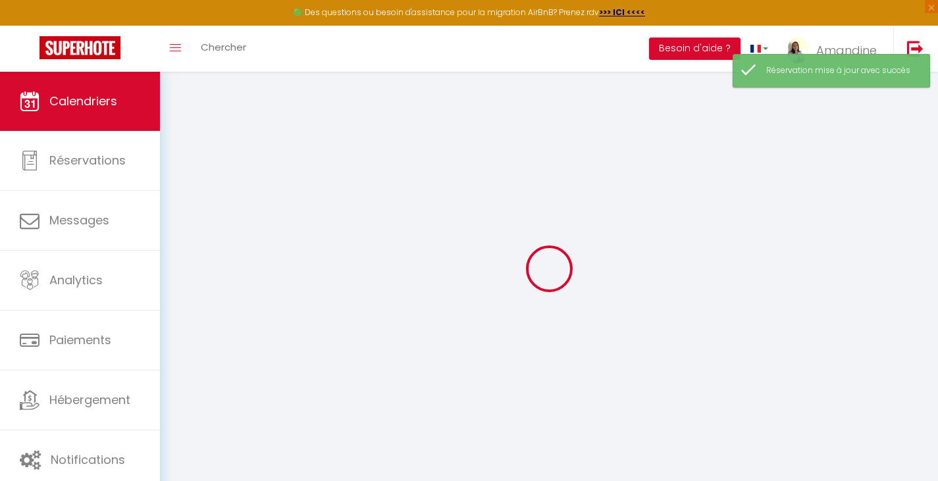
select select
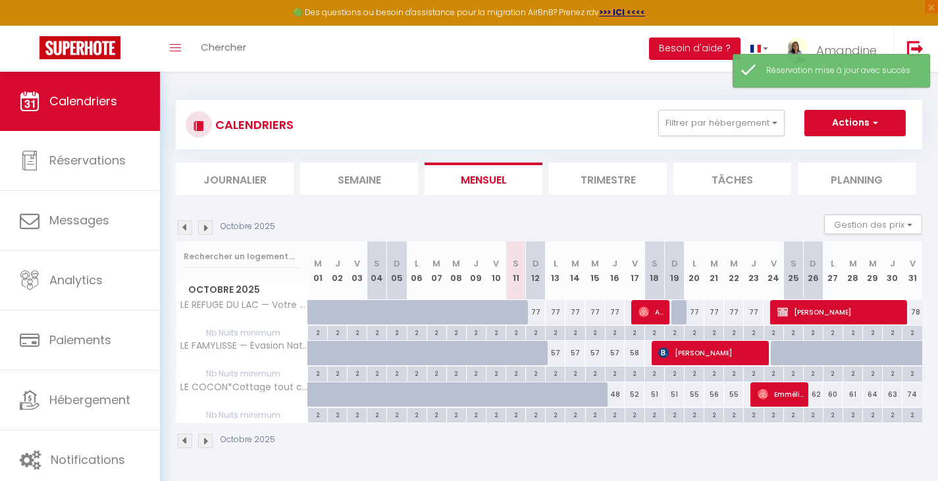
click at [833, 305] on span "Cécile Guittard" at bounding box center [839, 311] width 125 height 25
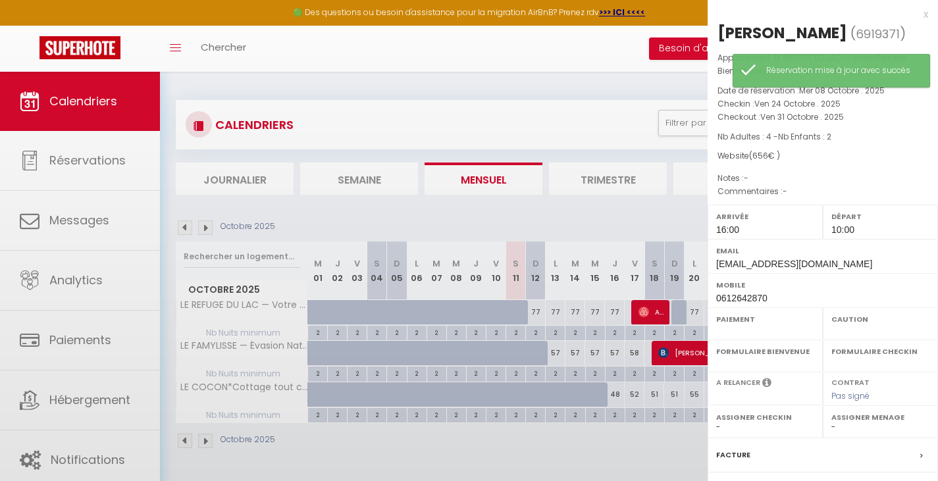
select select "OK"
select select "KO"
select select "0"
select select "1"
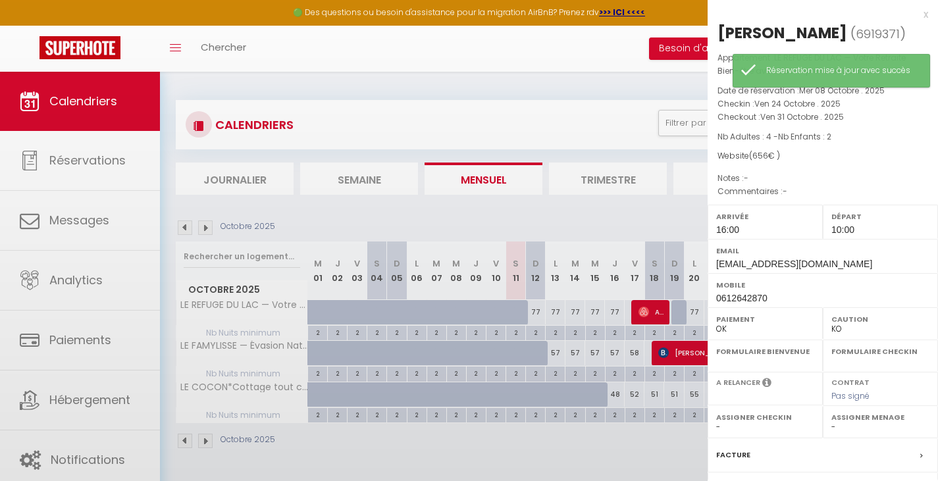
select select
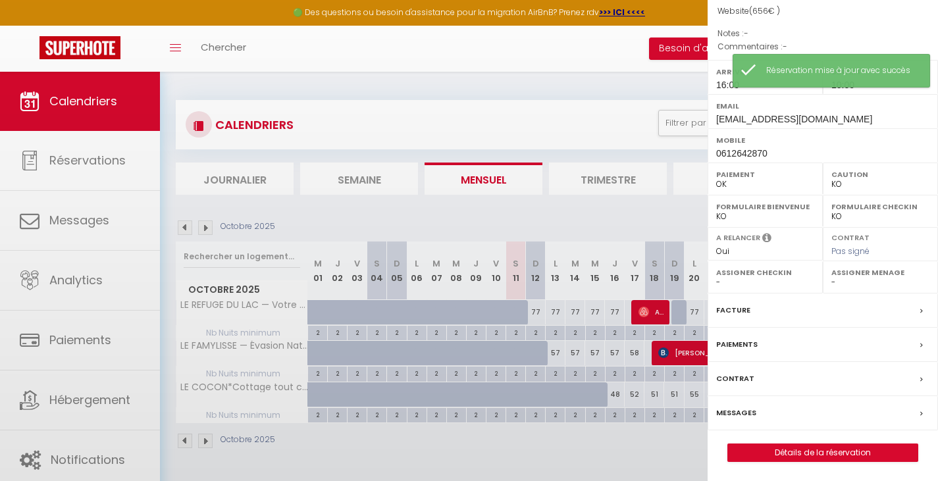
select select "51415"
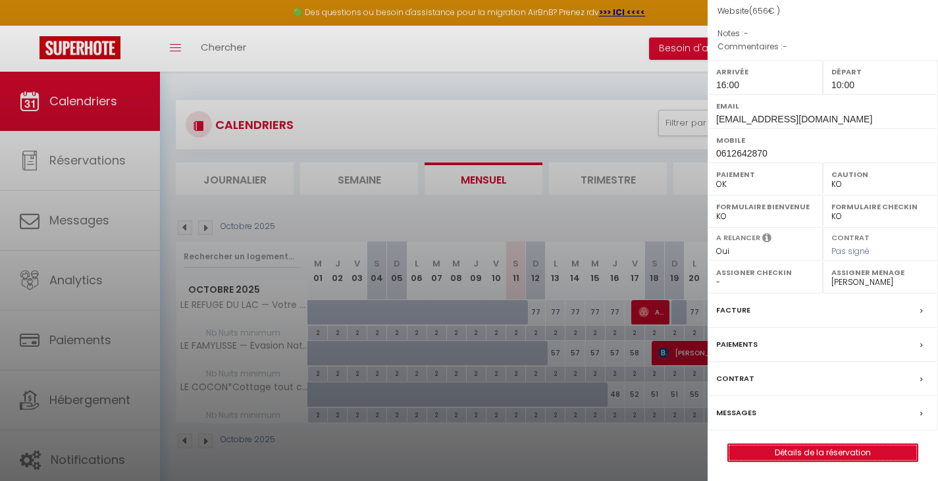
click at [817, 451] on link "Détails de la réservation" at bounding box center [823, 452] width 190 height 17
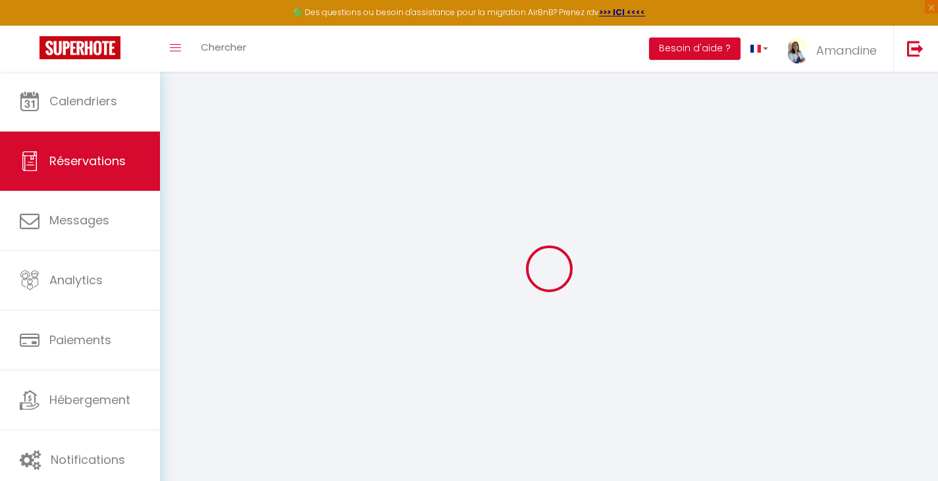
select select
select select "14"
checkbox input "false"
select select
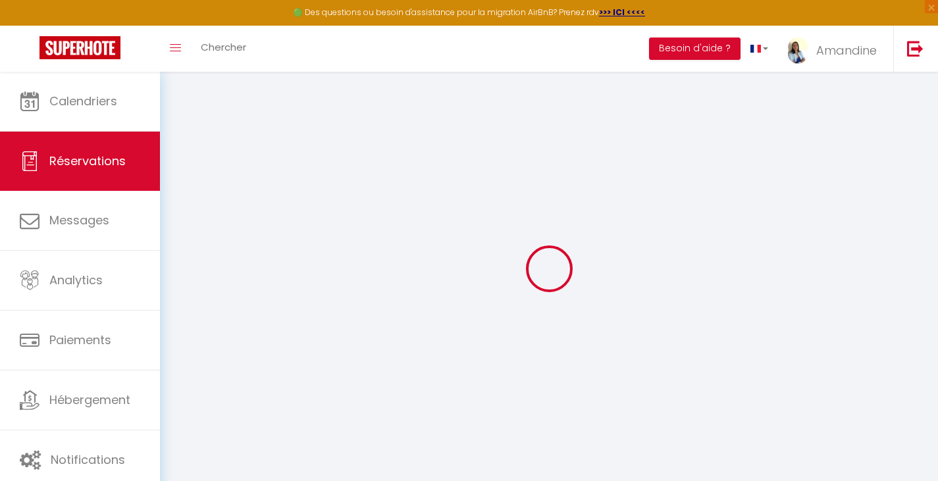
select select
checkbox input "false"
select select
checkbox input "false"
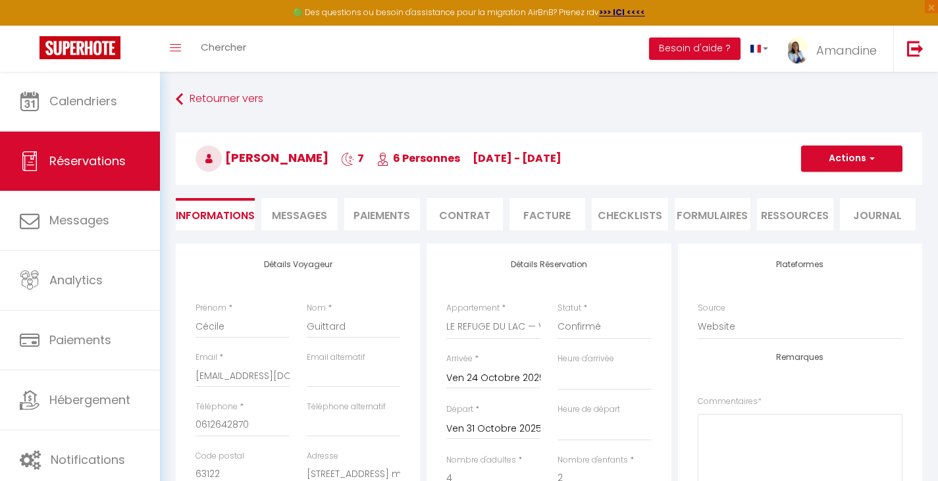
type input "75"
type input "42"
select select
checkbox input "false"
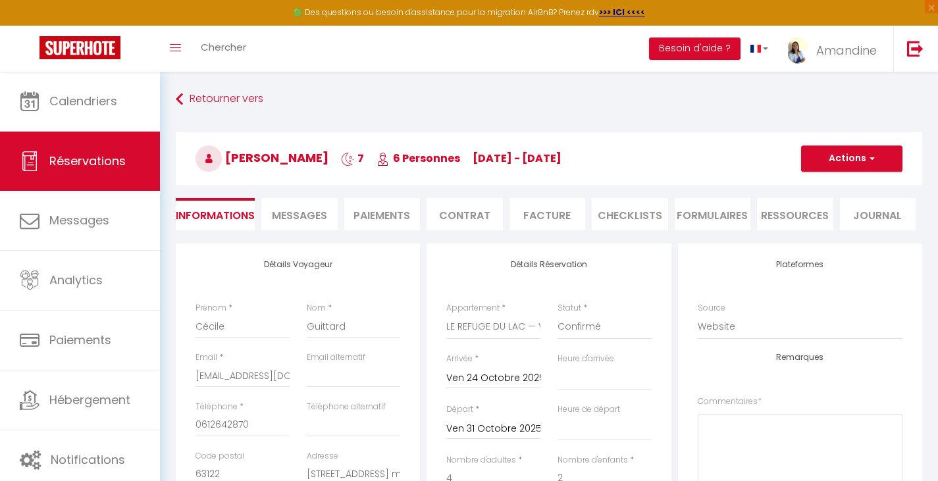
select select "16:00"
select select "10:00"
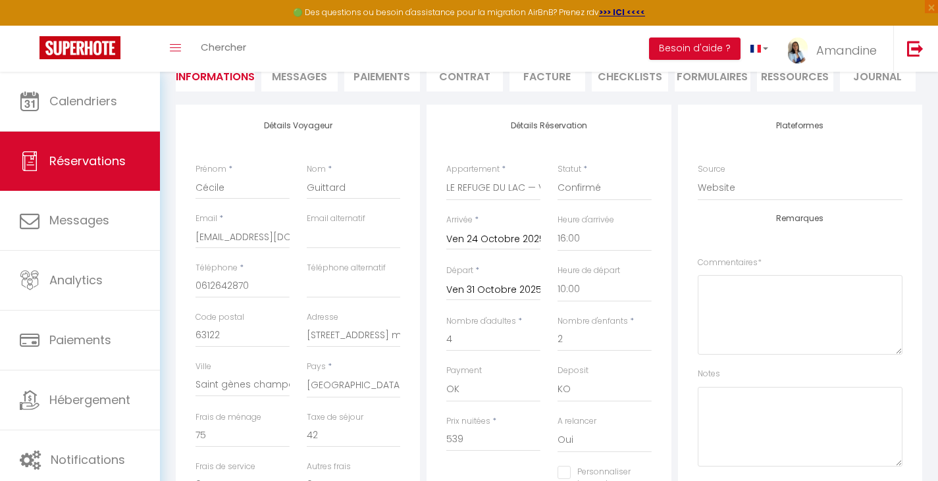
scroll to position [137, 0]
click at [283, 81] on span "Messages" at bounding box center [299, 78] width 55 height 15
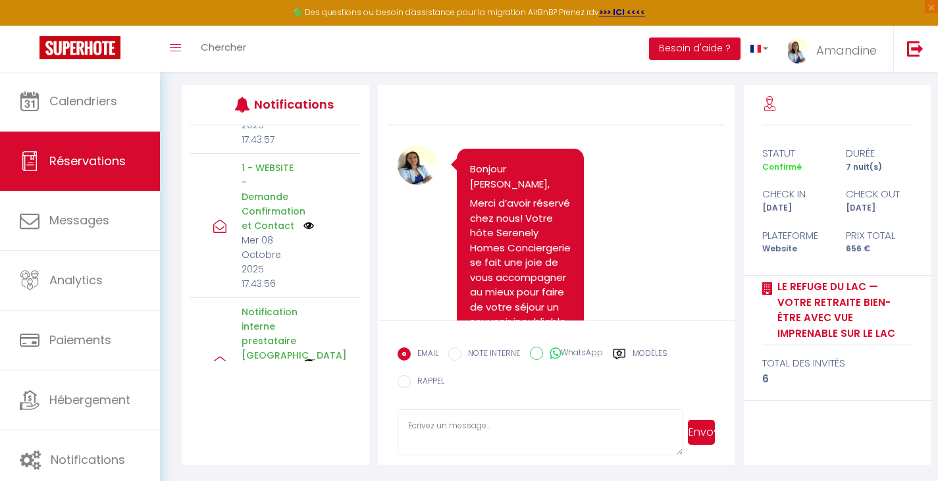
scroll to position [1455, 0]
click at [305, 231] on img at bounding box center [308, 225] width 11 height 11
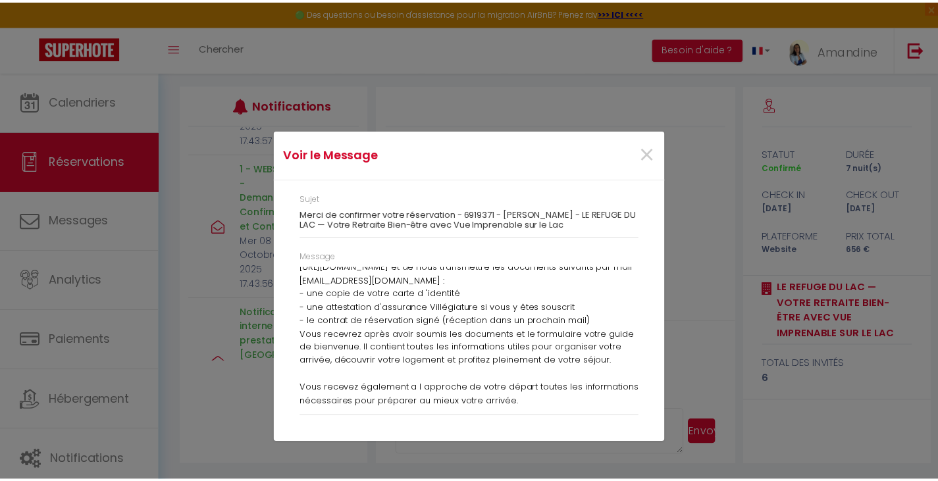
scroll to position [107, 0]
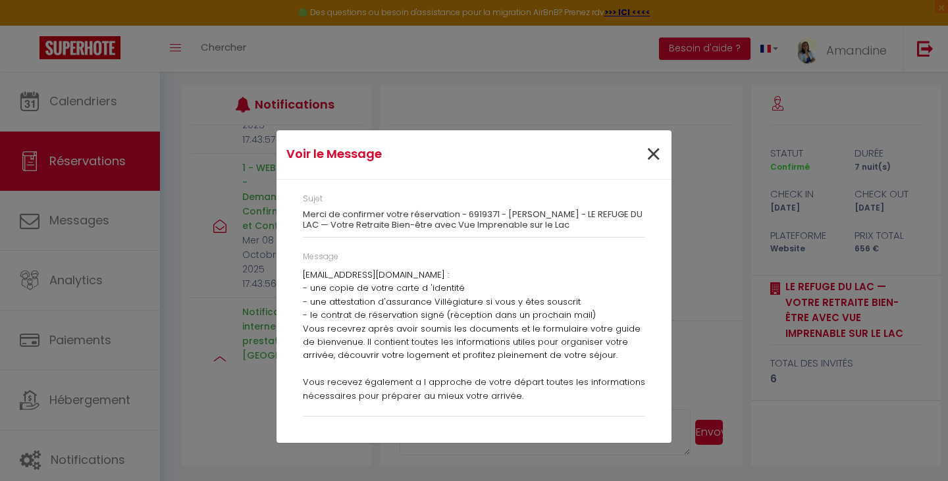
click at [651, 155] on span "×" at bounding box center [653, 154] width 16 height 39
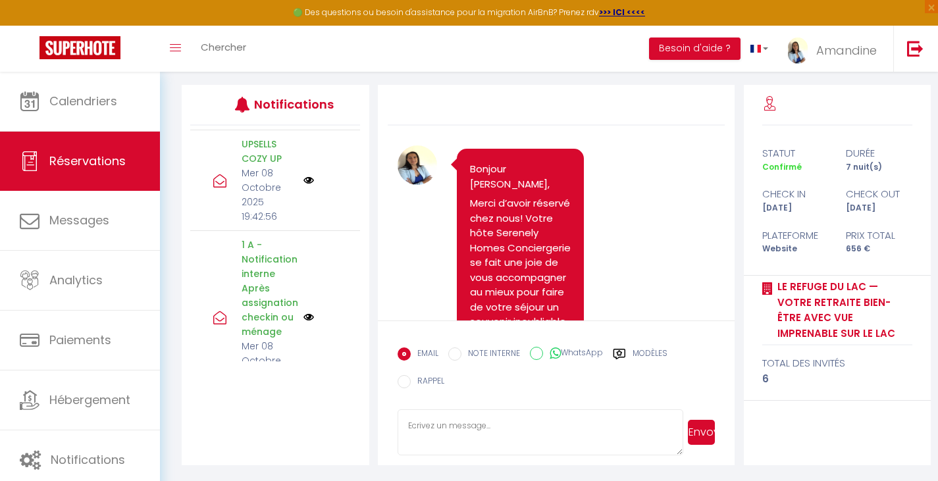
scroll to position [1171, 0]
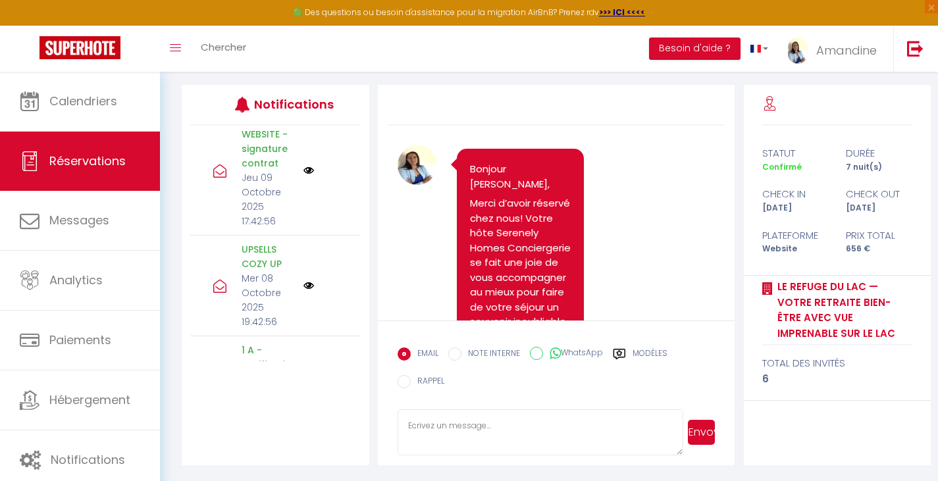
click at [304, 176] on img at bounding box center [308, 170] width 11 height 11
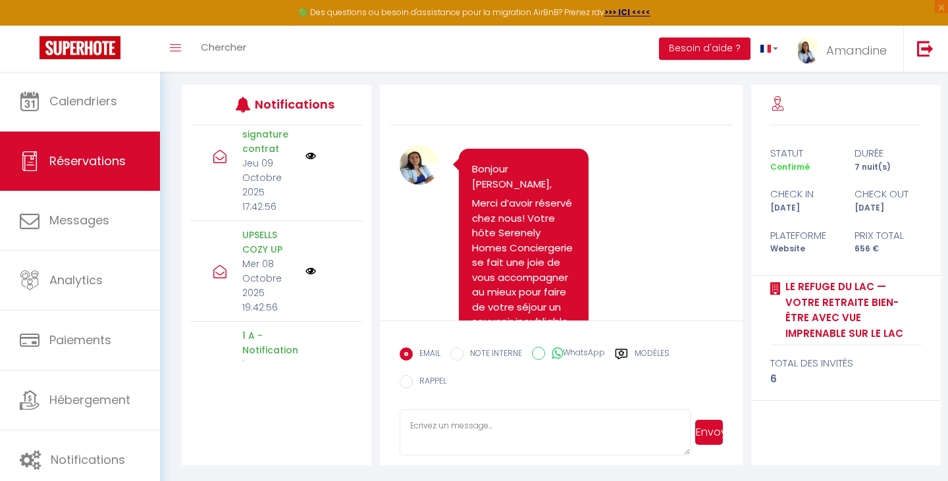
scroll to position [0, 0]
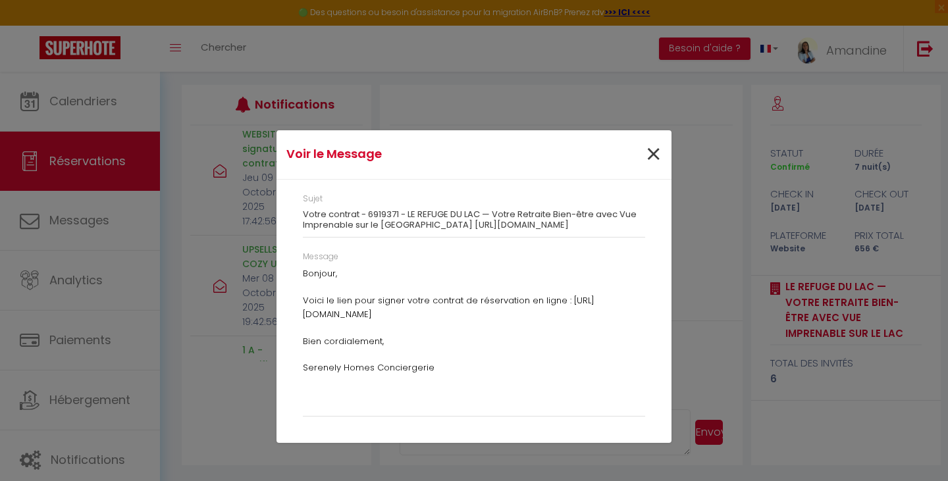
click at [650, 151] on span "×" at bounding box center [653, 154] width 16 height 39
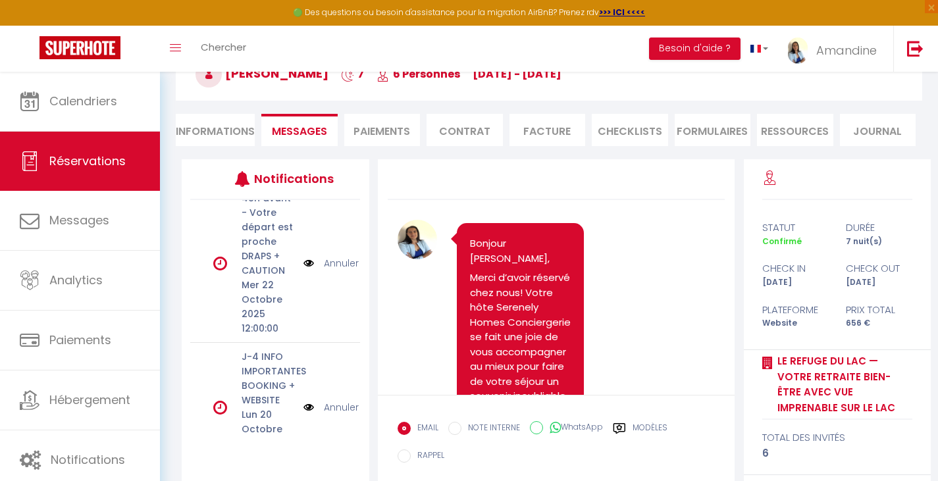
scroll to position [53, 0]
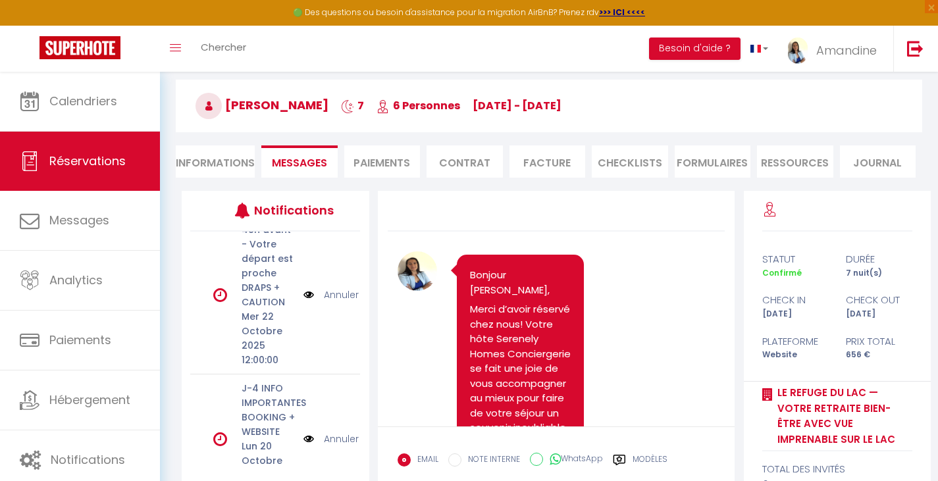
click at [467, 158] on li "Contrat" at bounding box center [464, 161] width 76 height 32
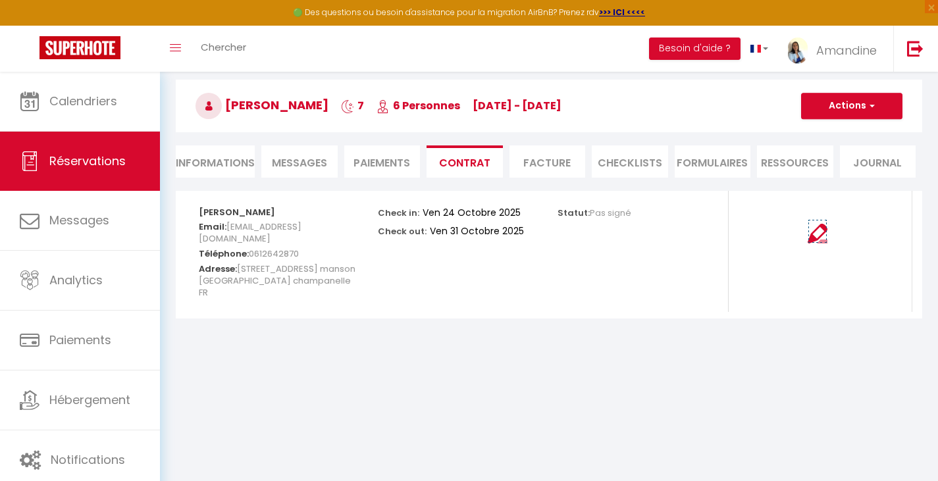
click at [817, 234] on img at bounding box center [817, 234] width 20 height 20
click at [831, 111] on button "Actions" at bounding box center [851, 106] width 101 height 26
click at [821, 151] on link "Envoyer le contrat" at bounding box center [841, 151] width 111 height 17
type input "[EMAIL_ADDRESS][DOMAIN_NAME]"
select select "fr"
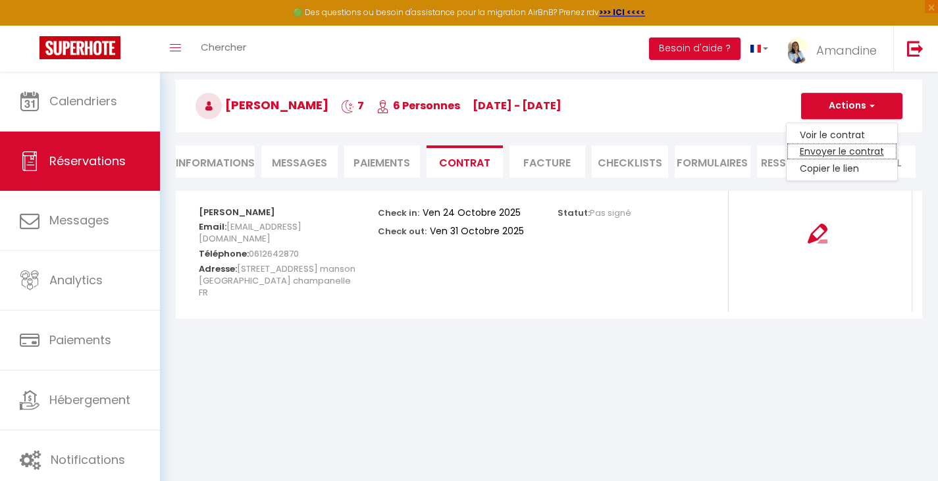
type input "Votre contrat 6919371 - LE REFUGE DU LAC — Votre Retraite Bien-être avec Vue Im…"
type textarea "Bonjour, Nous vous invitons à cliquer sur le lien suivant pour signer votre con…"
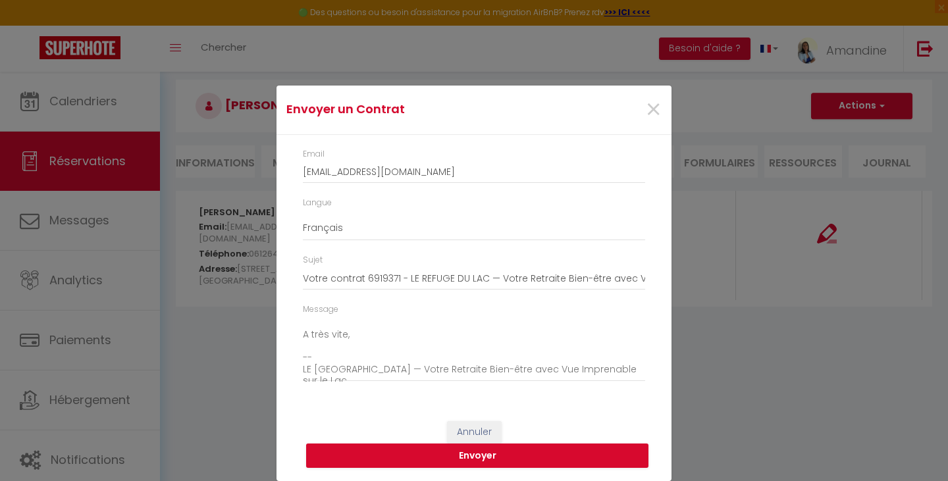
scroll to position [175, 0]
click at [473, 457] on button "Envoyer" at bounding box center [477, 455] width 342 height 25
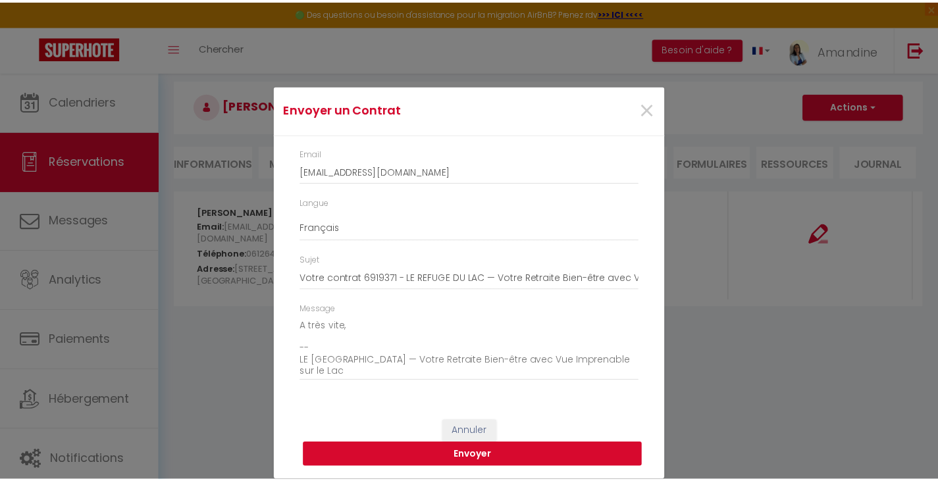
scroll to position [0, 0]
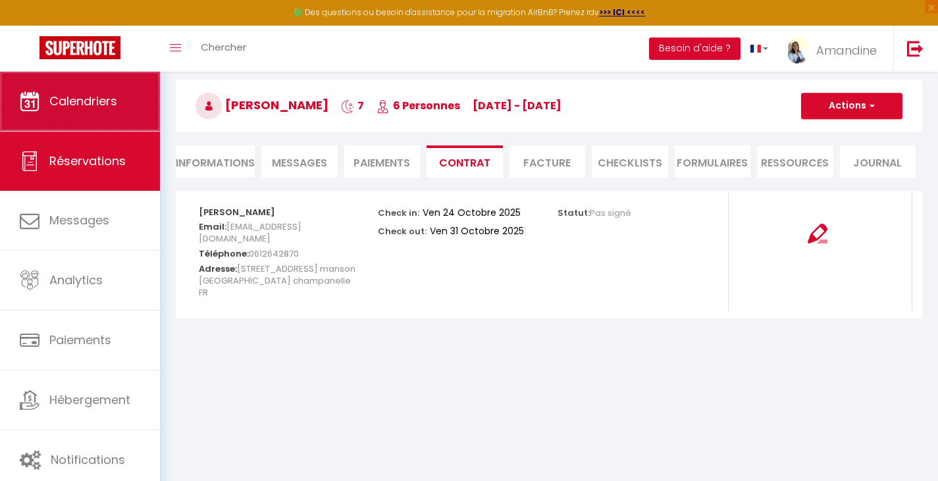
click at [98, 84] on link "Calendriers" at bounding box center [80, 101] width 160 height 59
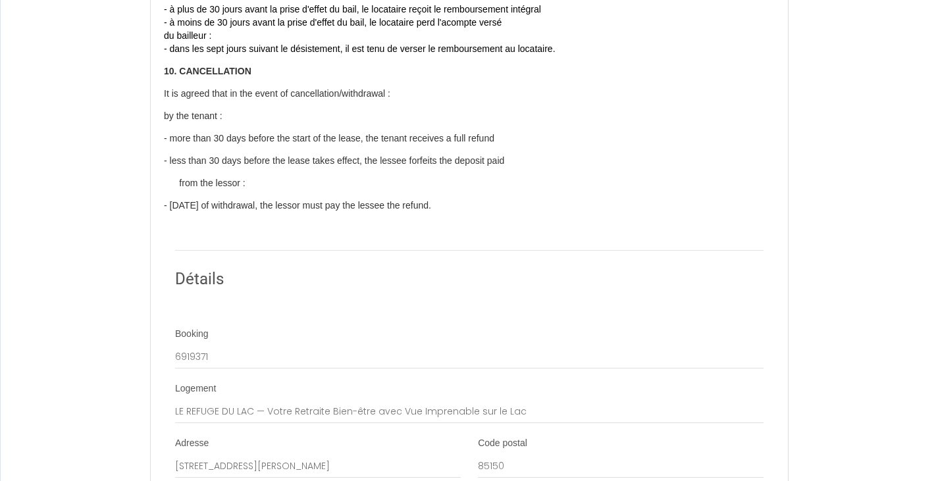
scroll to position [2701, 0]
